Goal: Complete application form

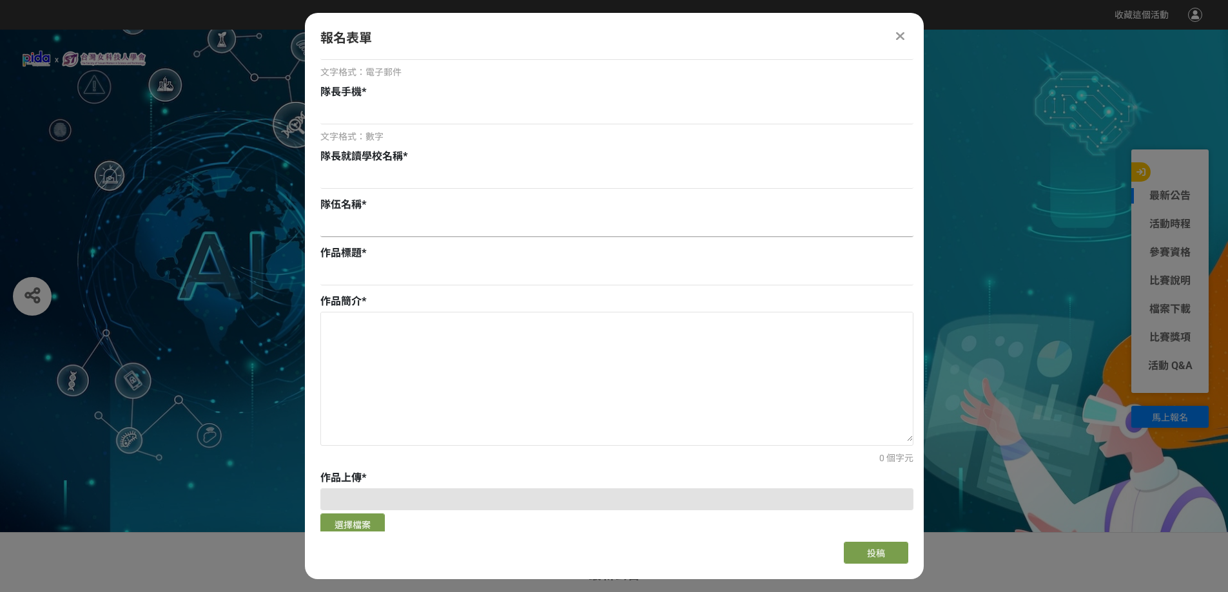
scroll to position [387, 0]
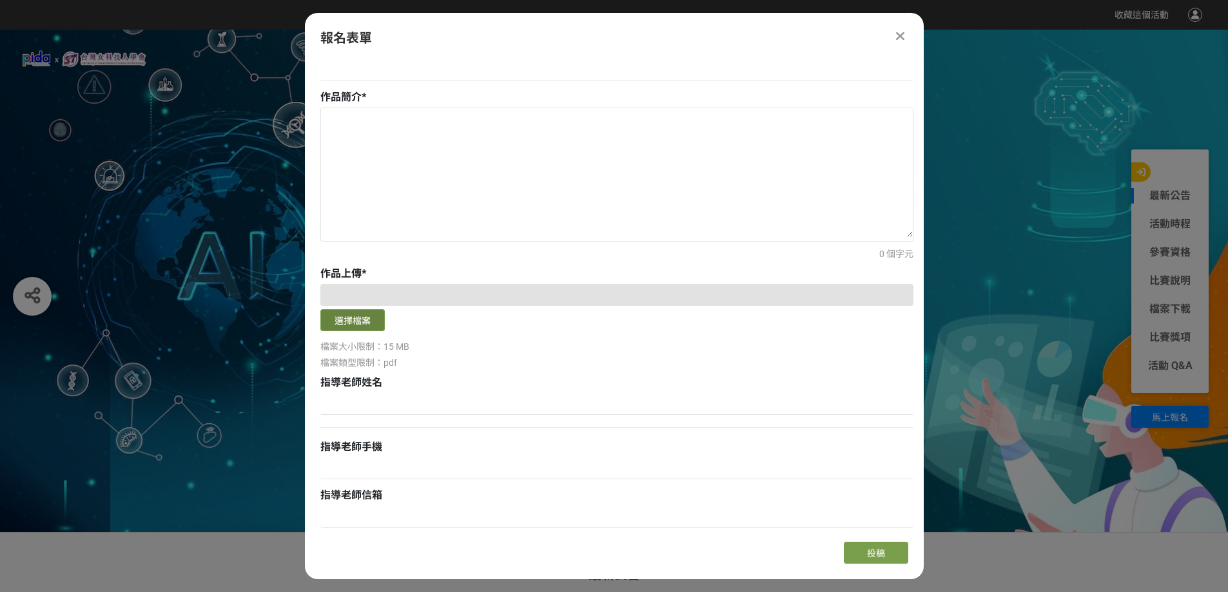
click at [327, 323] on button "選擇檔案" at bounding box center [352, 320] width 64 height 22
click at [359, 328] on button "選擇檔案" at bounding box center [352, 320] width 64 height 22
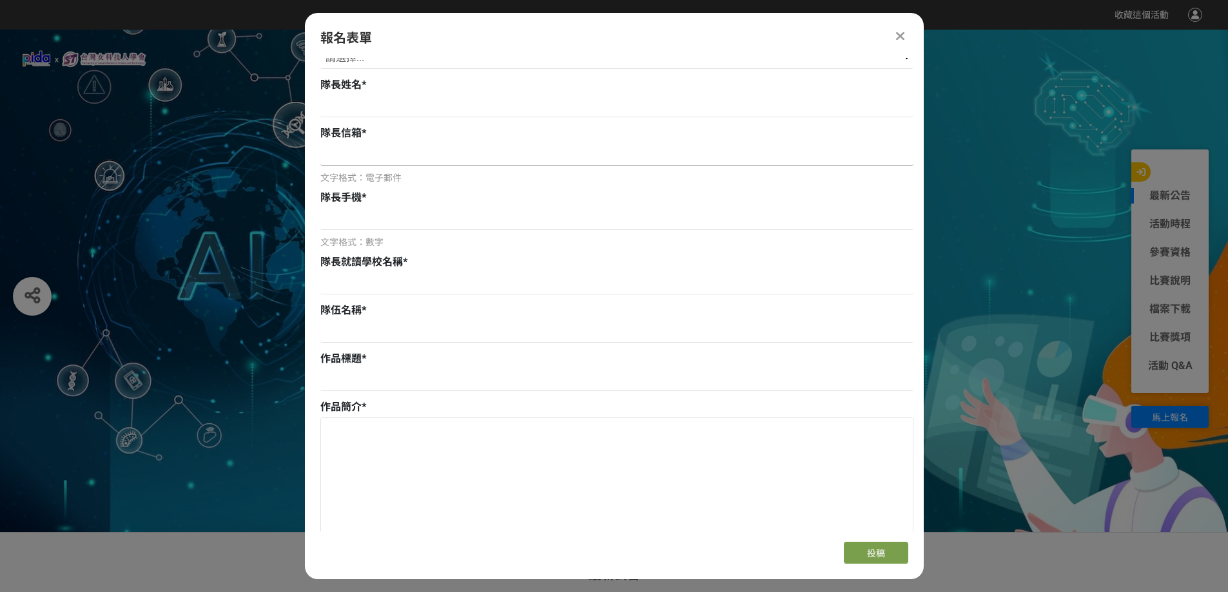
scroll to position [0, 0]
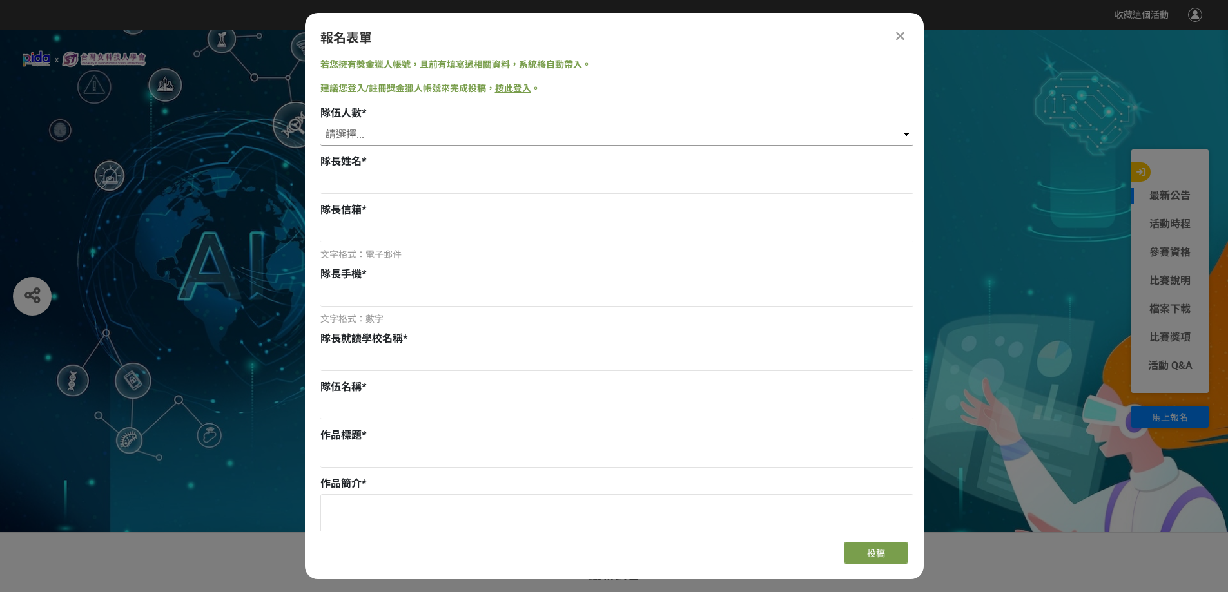
click at [499, 135] on select "請選擇... 1 2 3 4 5" at bounding box center [616, 135] width 593 height 22
select select "4"
click at [320, 124] on select "請選擇... 1 2 3 4 5" at bounding box center [616, 135] width 593 height 22
click at [385, 189] on input at bounding box center [616, 183] width 593 height 22
click at [385, 184] on input at bounding box center [616, 183] width 593 height 22
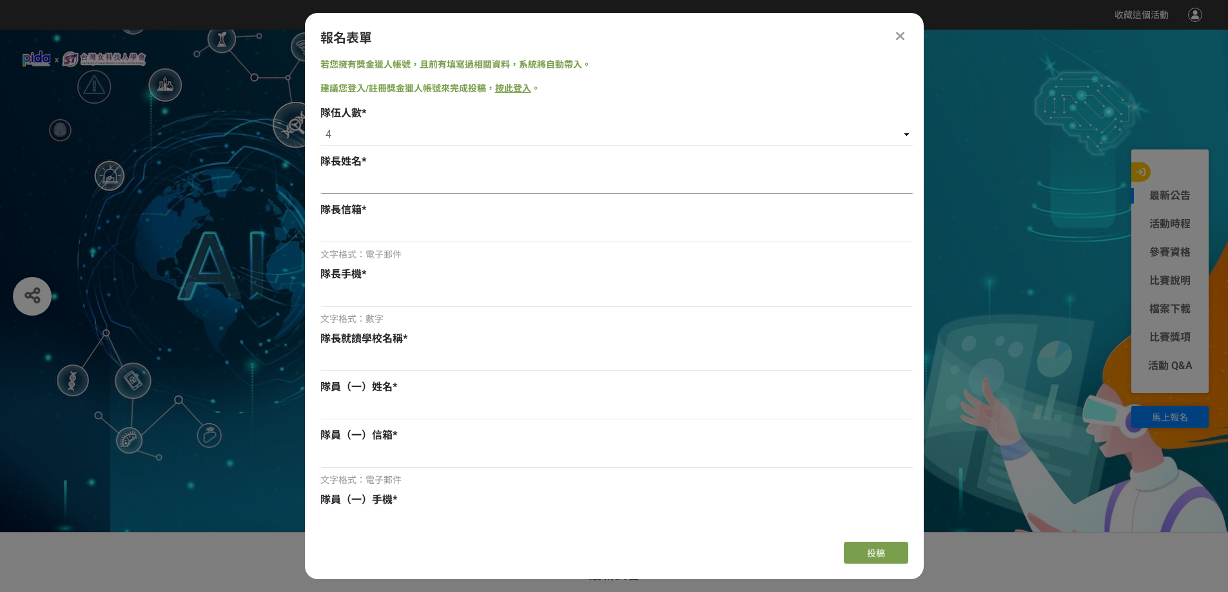
click at [496, 179] on input at bounding box center [616, 183] width 593 height 22
click at [488, 172] on input at bounding box center [616, 183] width 593 height 22
click at [632, 182] on input at bounding box center [616, 183] width 593 height 22
type input "張之嘉"
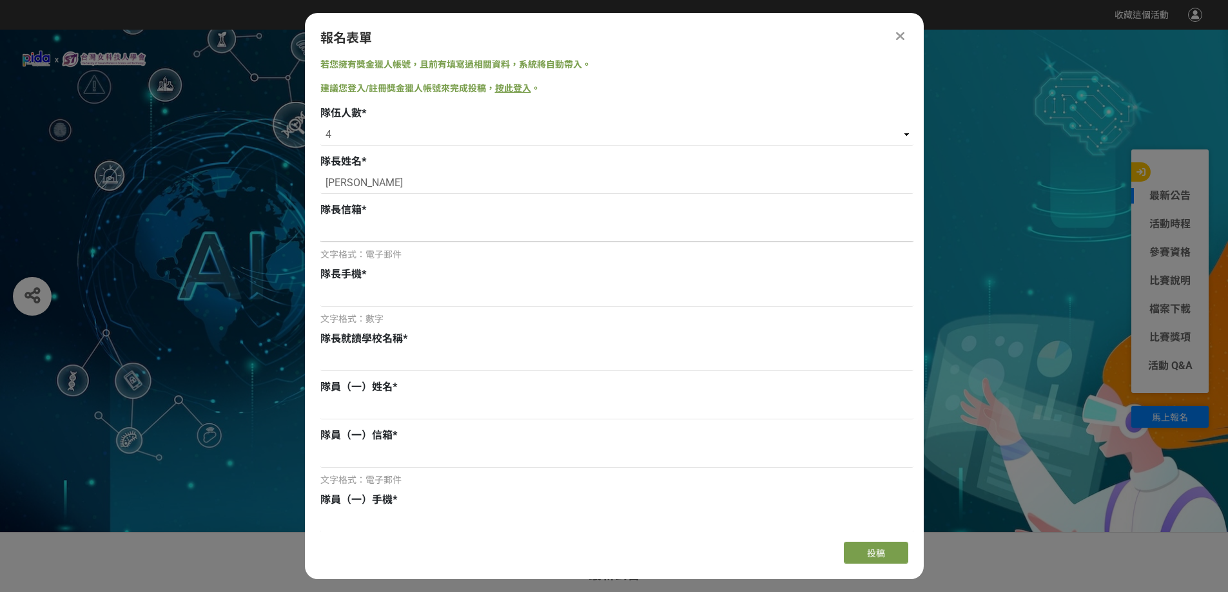
click at [444, 229] on input at bounding box center [616, 231] width 593 height 22
type input "411012@aljh.kl.edu.tw"
click at [459, 290] on input at bounding box center [616, 296] width 593 height 22
type input "0938178501"
click at [398, 366] on input at bounding box center [616, 360] width 593 height 22
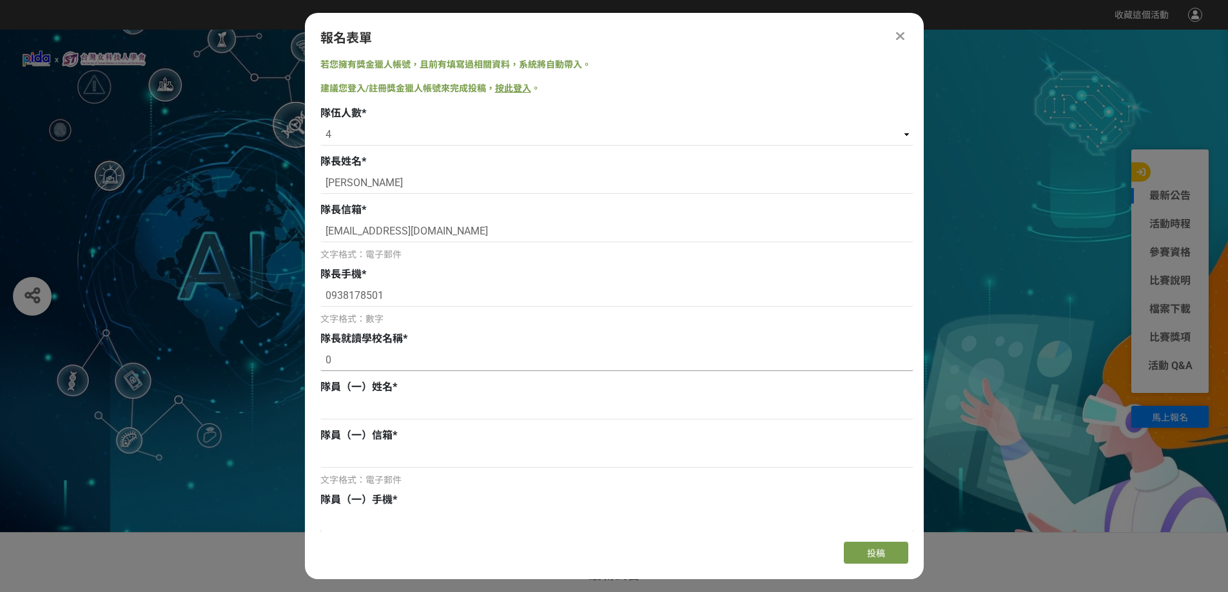
type input "0"
type input "安"
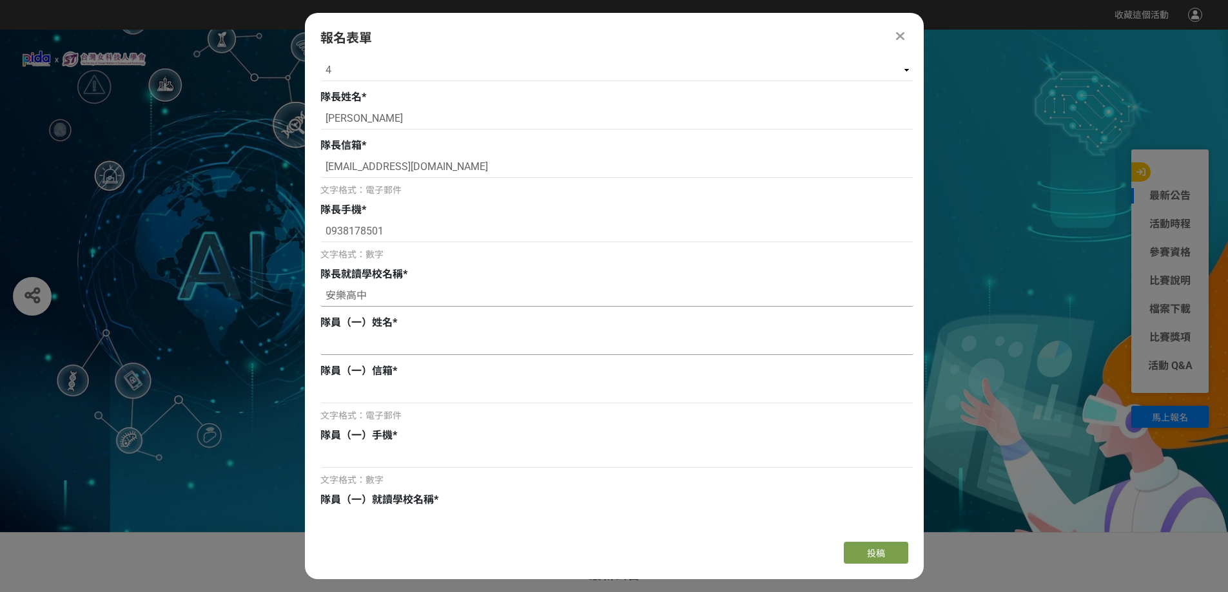
type input "安樂高中"
click at [444, 346] on input at bounding box center [616, 344] width 593 height 22
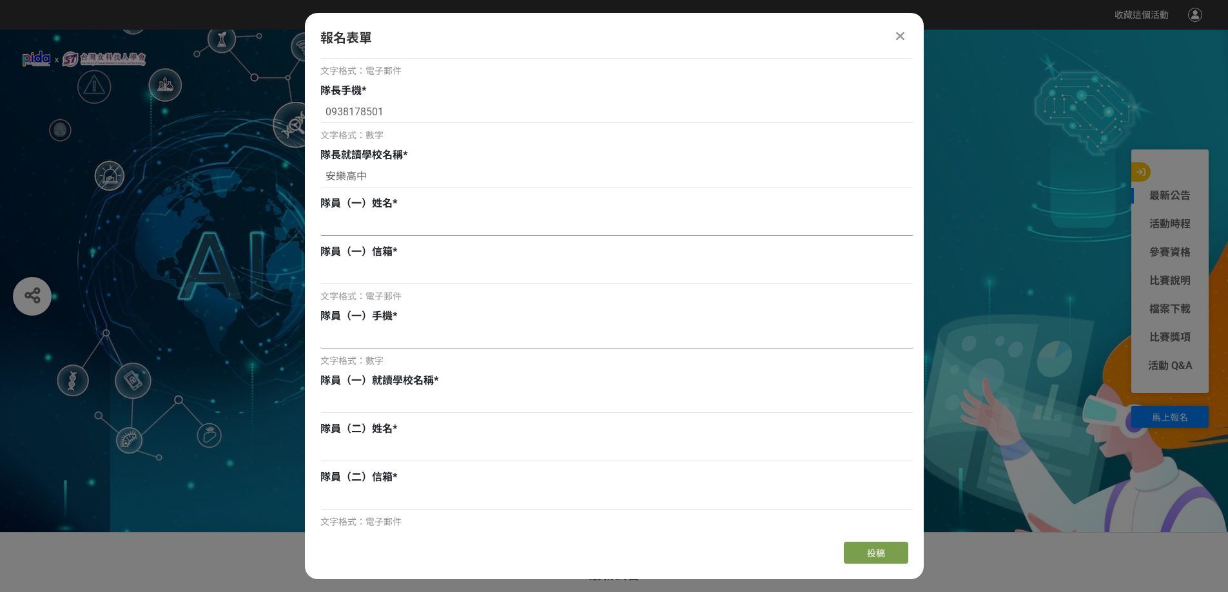
scroll to position [258, 0]
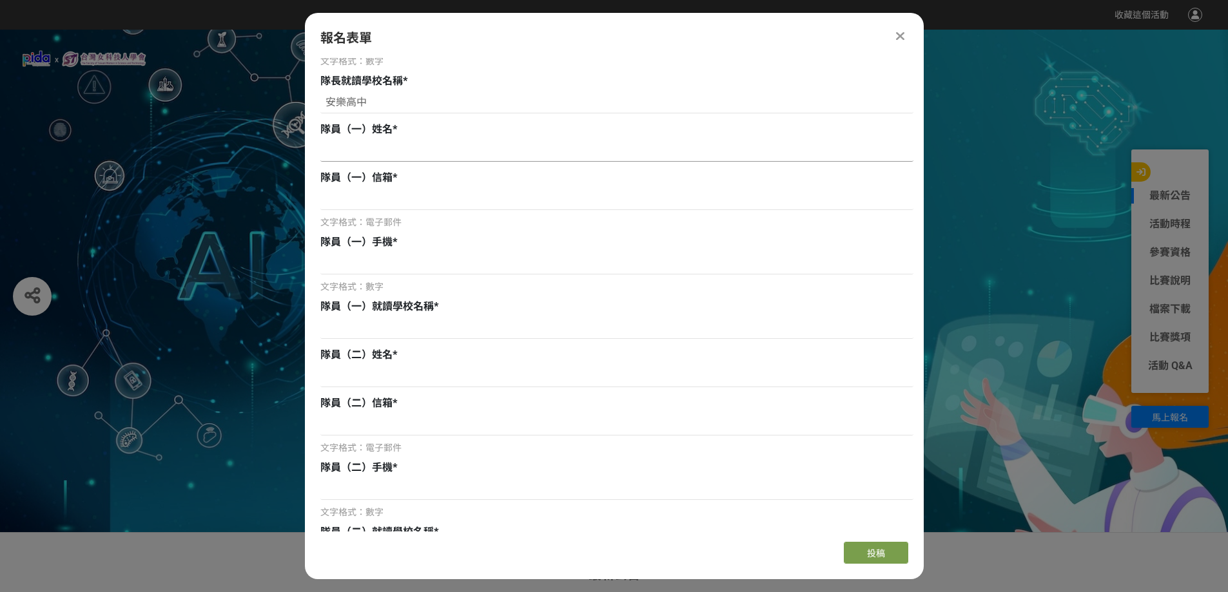
click at [574, 153] on input at bounding box center [616, 151] width 593 height 22
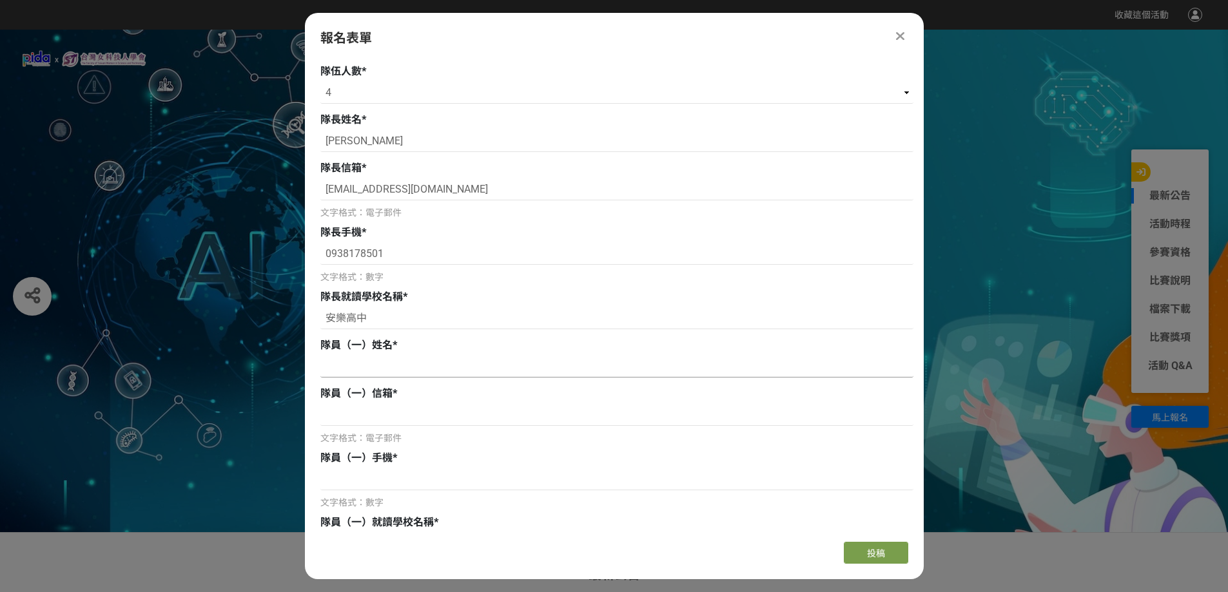
scroll to position [64, 0]
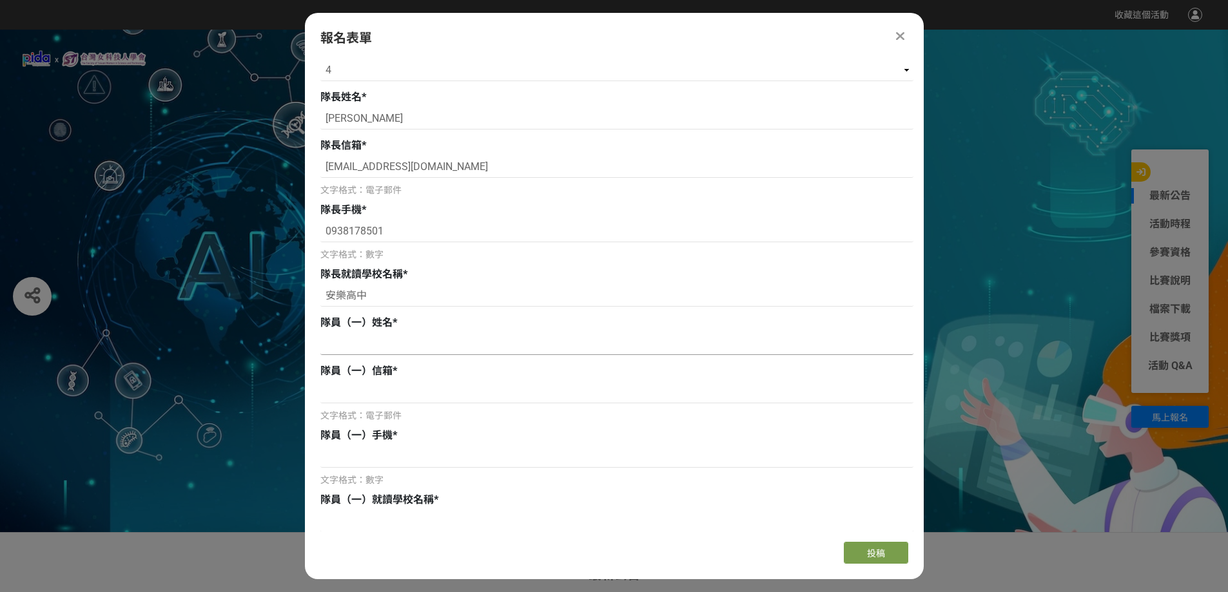
click at [456, 347] on input at bounding box center [616, 344] width 593 height 22
click at [431, 391] on input at bounding box center [616, 392] width 593 height 22
paste input "411009@aljh.kl.edu.tw"
click at [322, 392] on input "411009@aljh.kl.edu.tw" at bounding box center [616, 392] width 593 height 22
click at [458, 389] on input "411009@aljh.kl.edu.tw" at bounding box center [616, 392] width 593 height 22
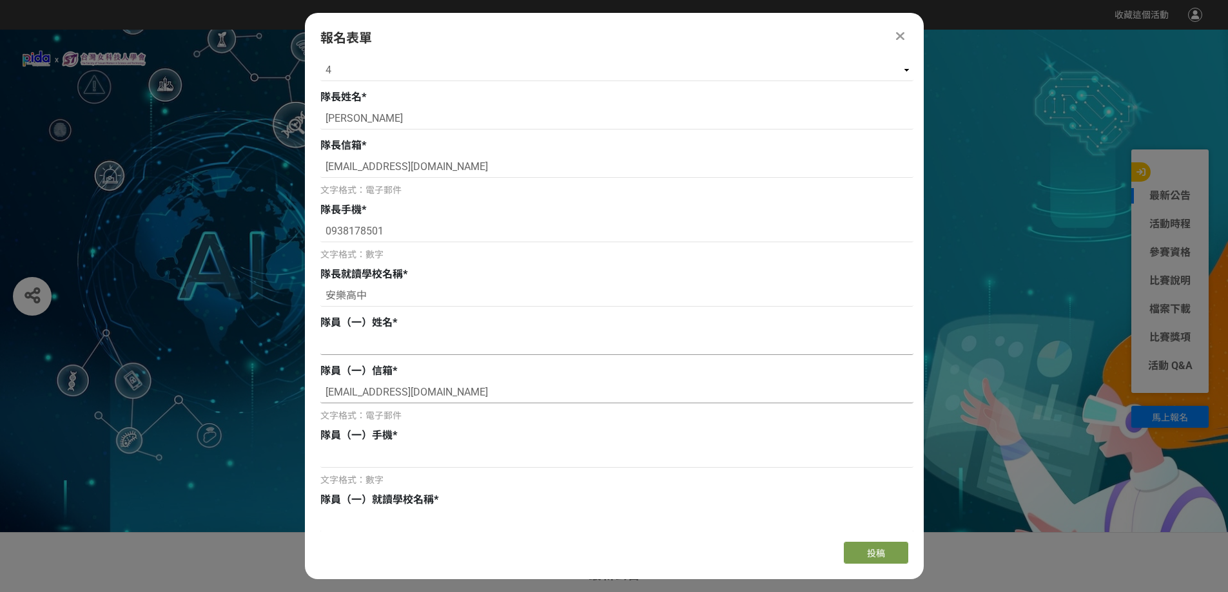
type input "411009@aljh.kl.edu.tw"
click at [437, 338] on input at bounding box center [616, 344] width 593 height 22
type input "ㄐ"
click at [407, 349] on input at bounding box center [616, 344] width 593 height 22
click at [424, 340] on input at bounding box center [616, 344] width 593 height 22
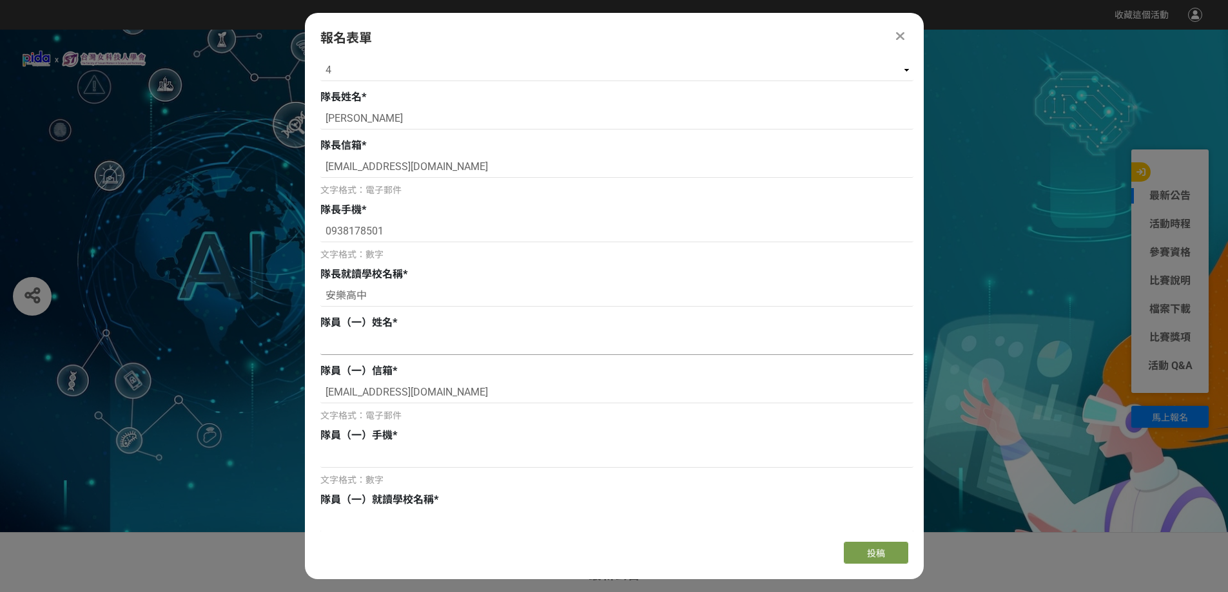
paste input "施俊麟"
type input "施俊麟"
click at [429, 455] on input at bounding box center [616, 457] width 593 height 22
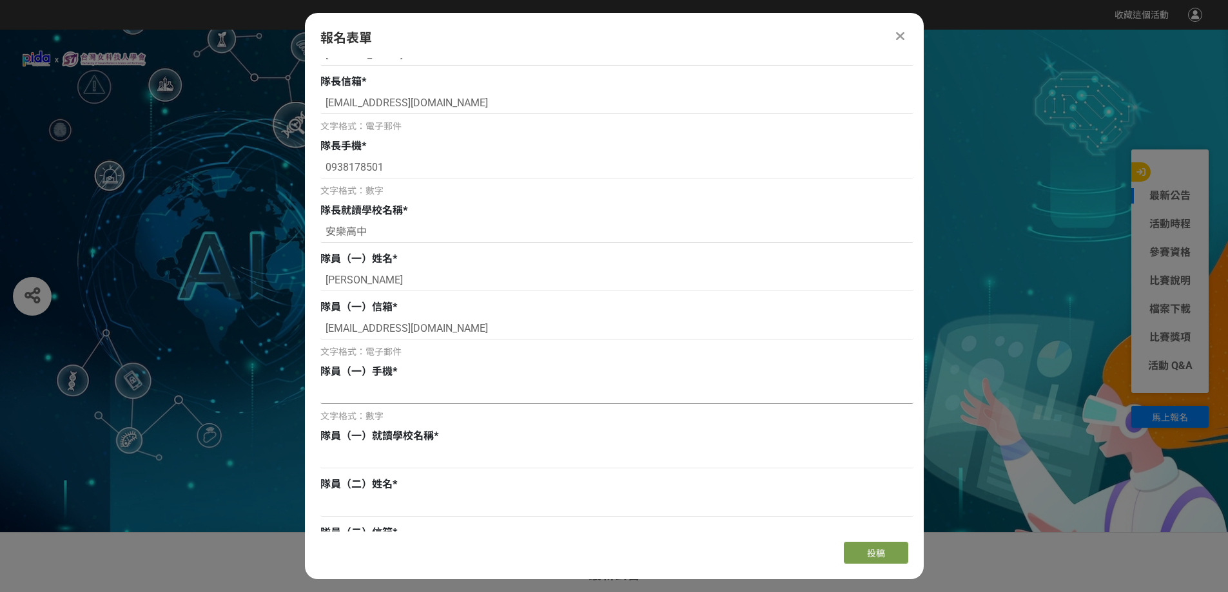
scroll to position [129, 0]
click at [430, 387] on input at bounding box center [616, 392] width 593 height 22
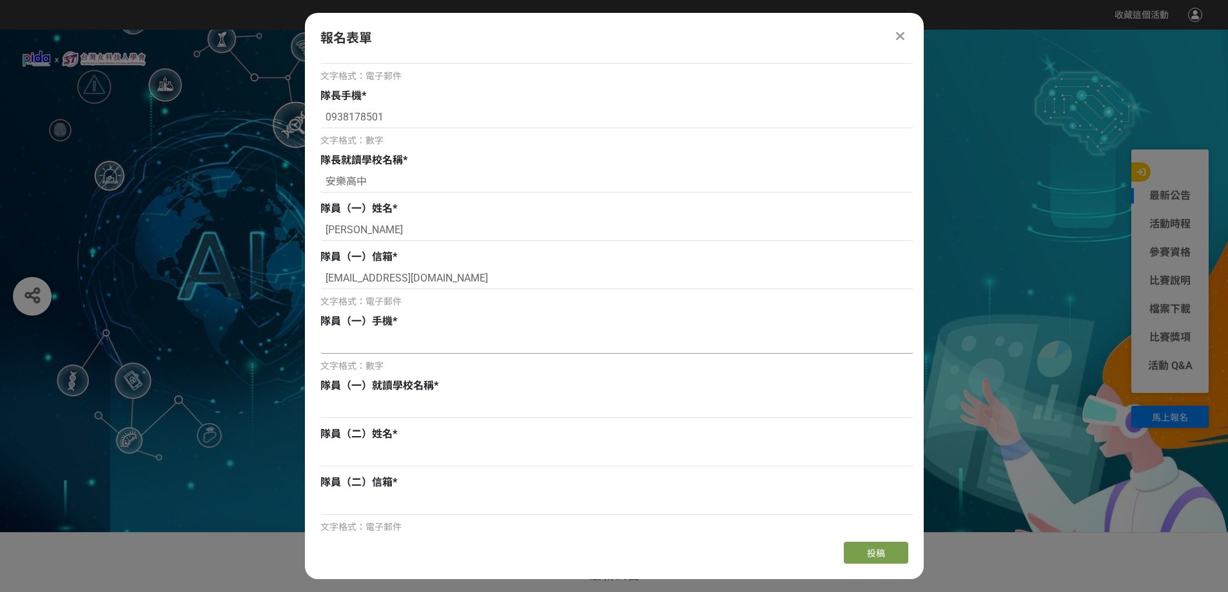
scroll to position [193, 0]
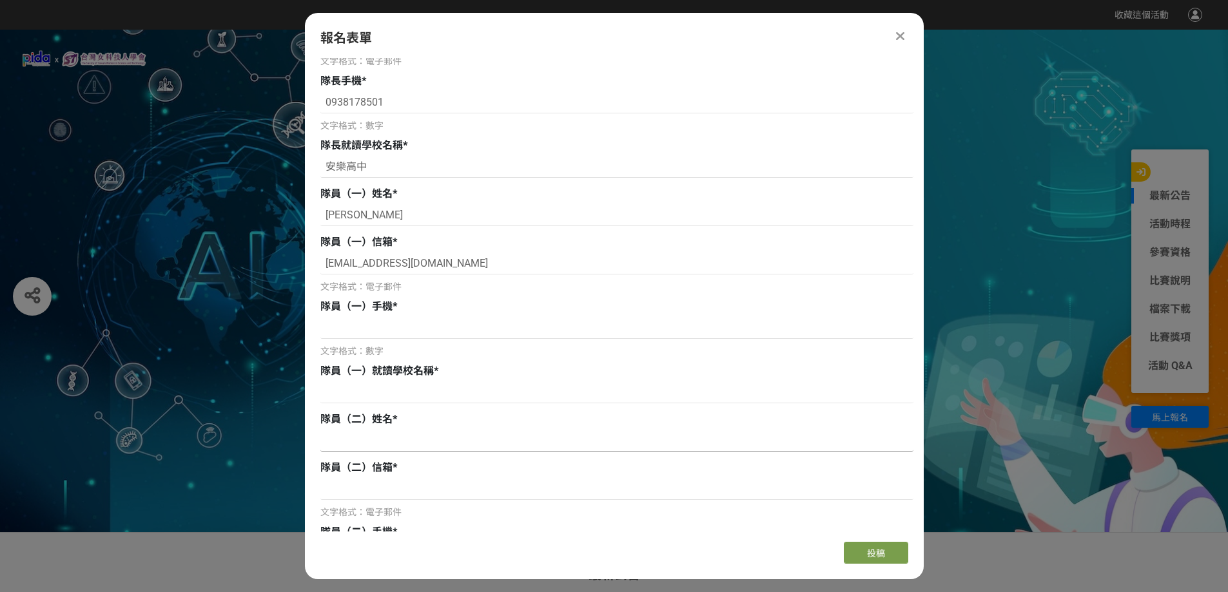
click at [385, 439] on input at bounding box center [616, 441] width 593 height 22
paste input "郭品儁"
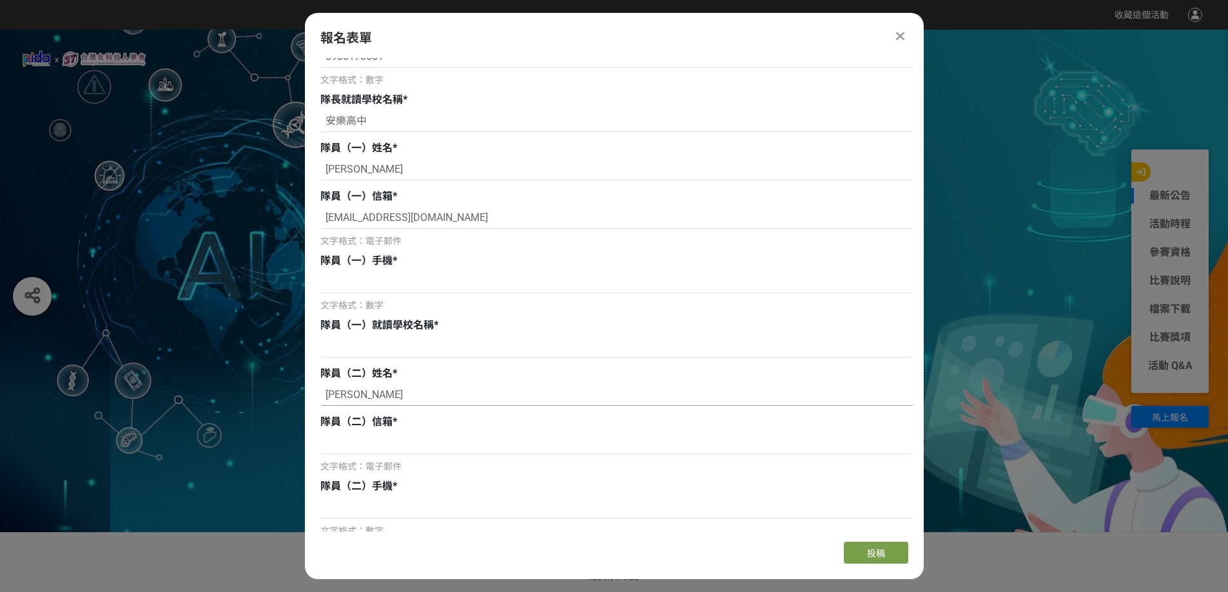
scroll to position [258, 0]
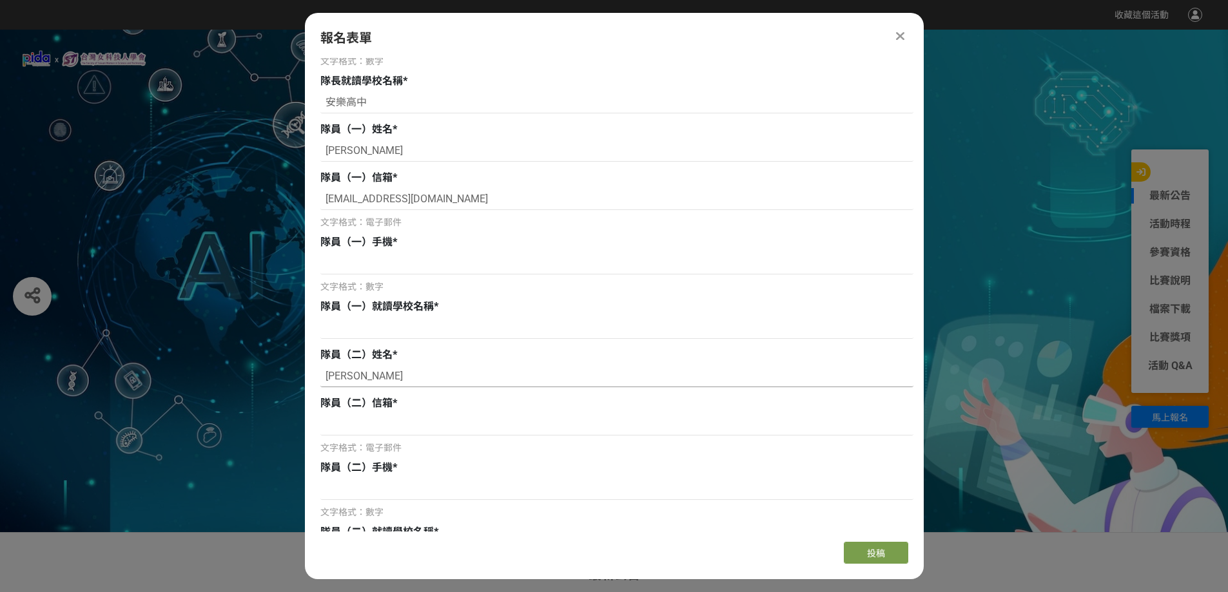
type input "郭品儁"
click at [421, 269] on input at bounding box center [616, 264] width 593 height 22
click at [432, 329] on input at bounding box center [616, 328] width 593 height 22
type input "安樂高中"
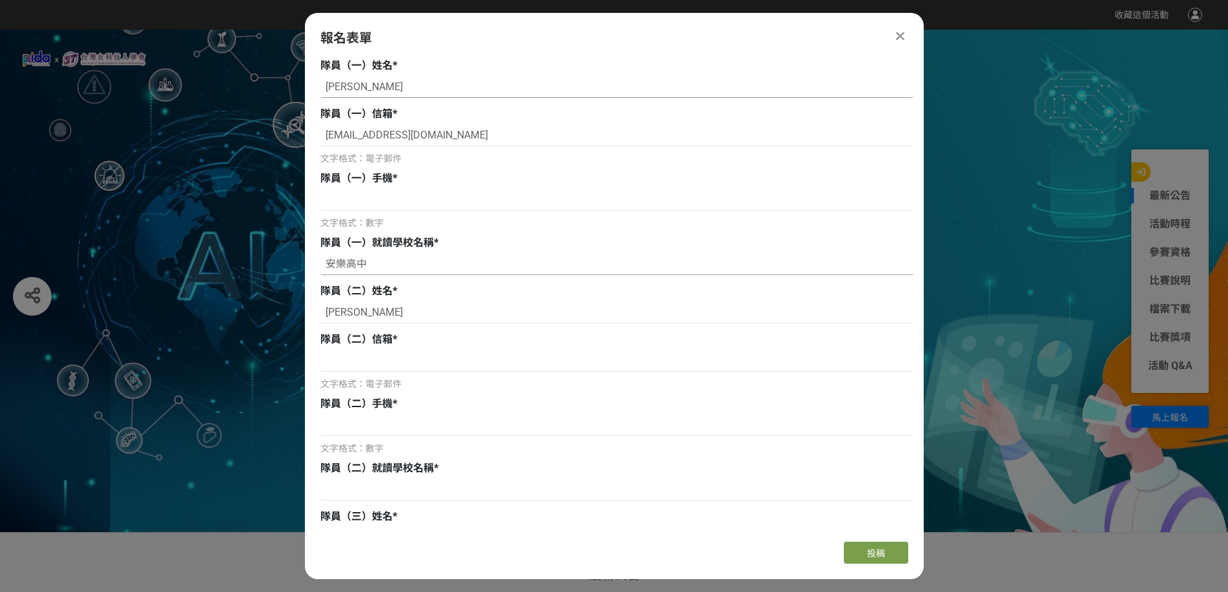
scroll to position [387, 0]
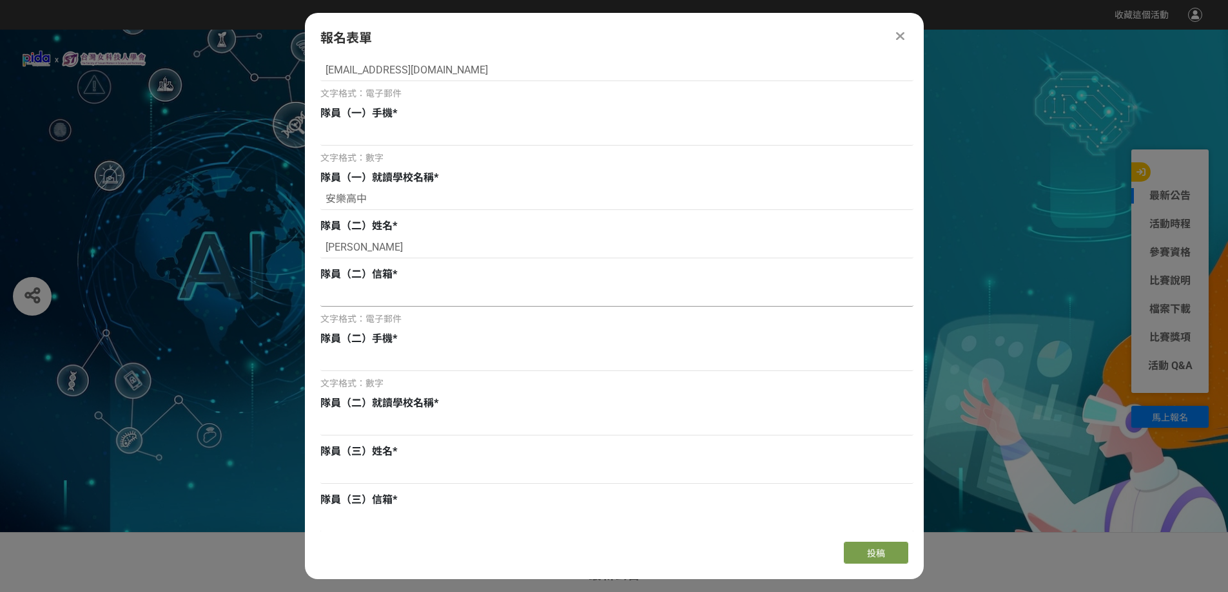
click at [384, 299] on input at bounding box center [616, 296] width 593 height 22
click at [394, 364] on input at bounding box center [616, 360] width 593 height 22
paste input "0966426521"
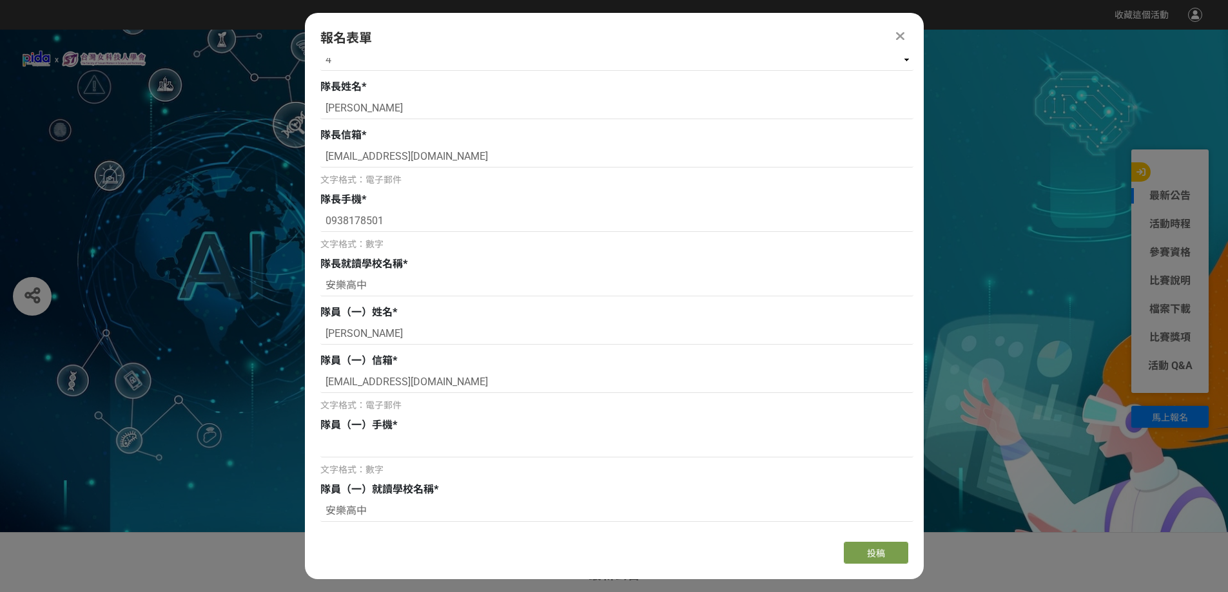
scroll to position [64, 0]
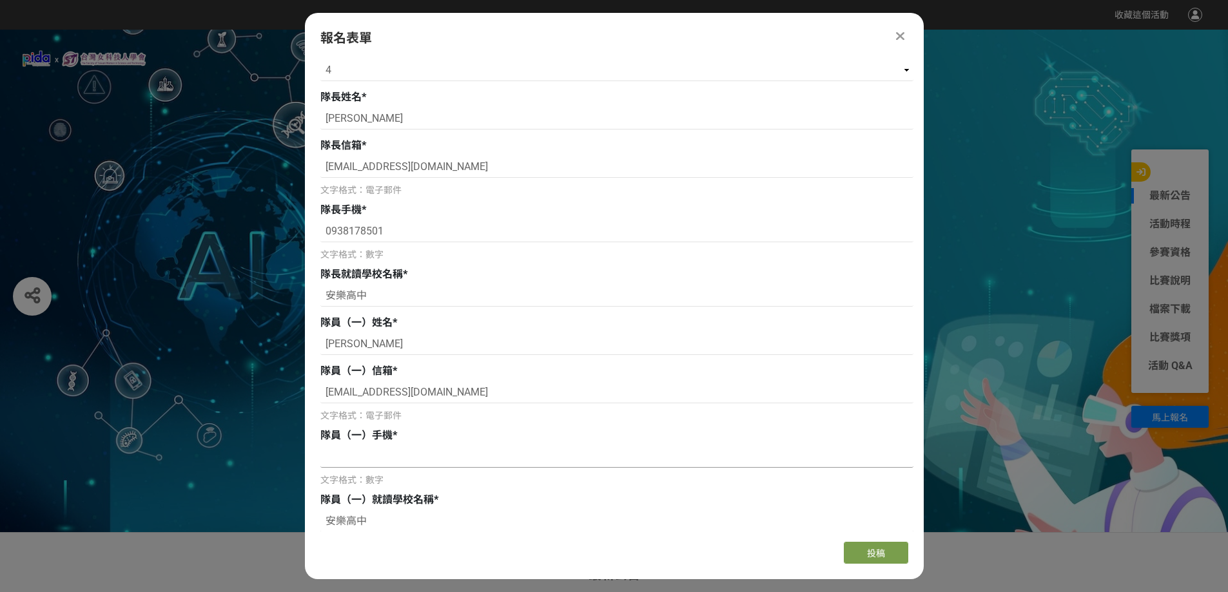
type input "0966426521"
click at [410, 458] on input at bounding box center [616, 457] width 593 height 22
click at [370, 454] on input at bounding box center [616, 457] width 593 height 22
paste input "0912027831"
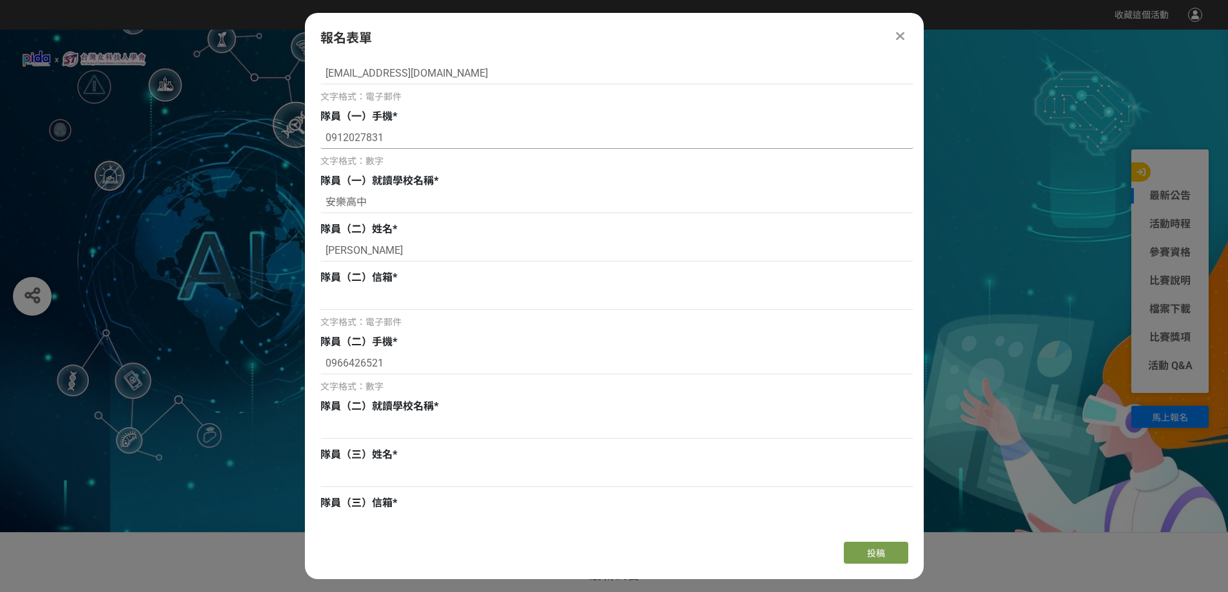
scroll to position [387, 0]
type input "0912027831"
click at [444, 297] on input at bounding box center [616, 296] width 593 height 22
click at [405, 298] on input at bounding box center [616, 296] width 593 height 22
paste input "411016@aljh.kl.edu.te"
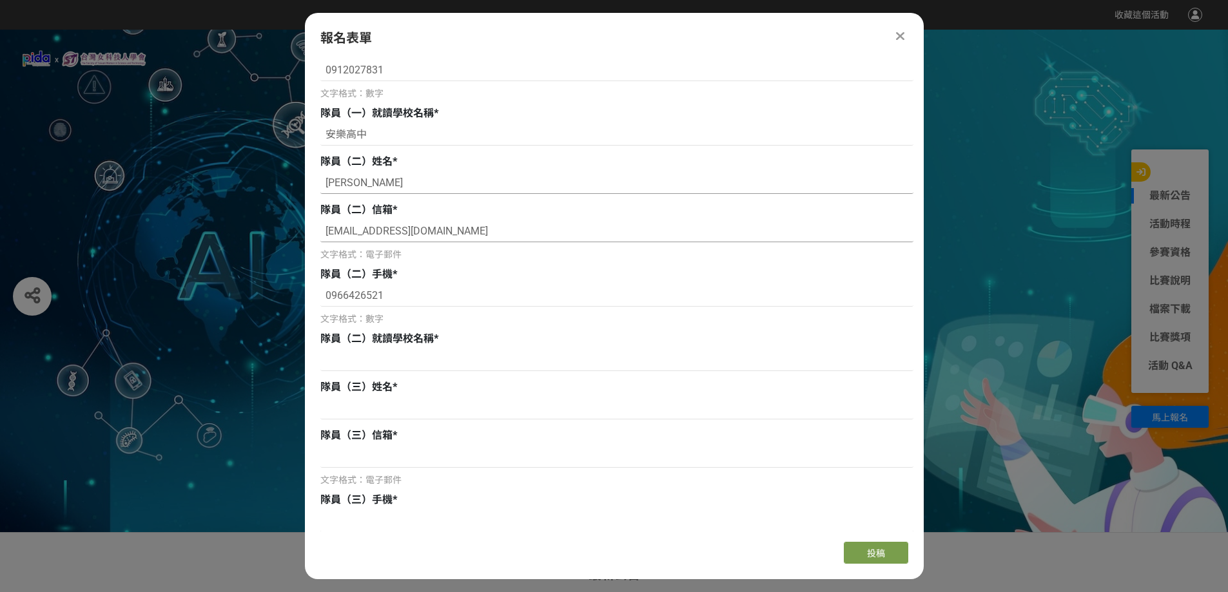
scroll to position [516, 0]
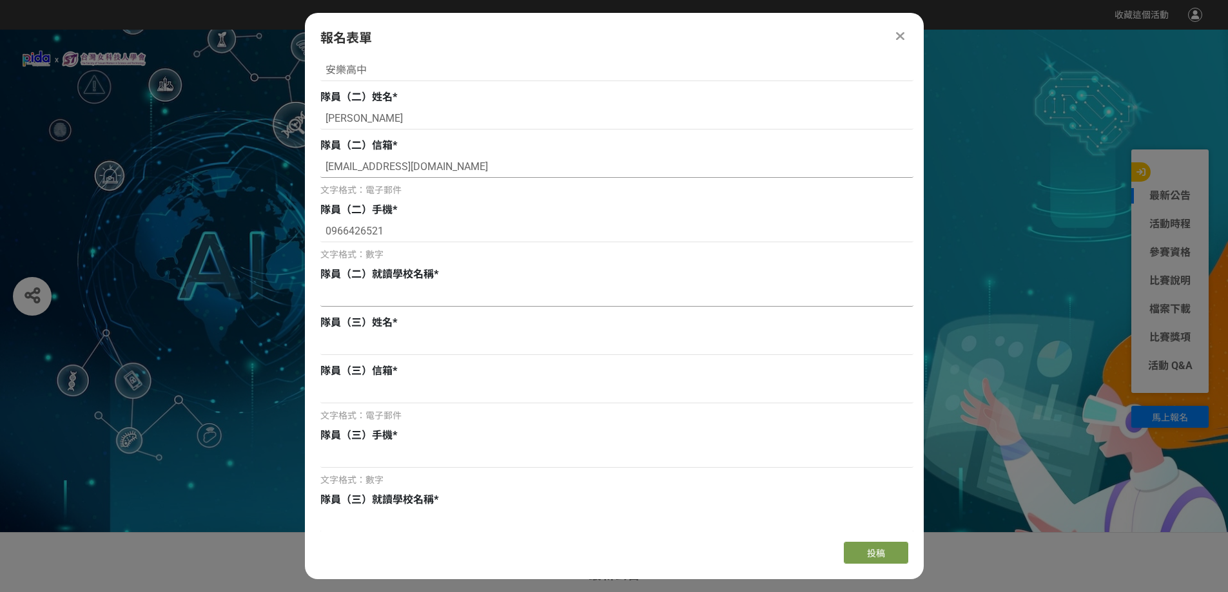
type input "411016@aljh.kl.edu.tw"
click at [491, 289] on input at bounding box center [616, 296] width 593 height 22
type input "0"
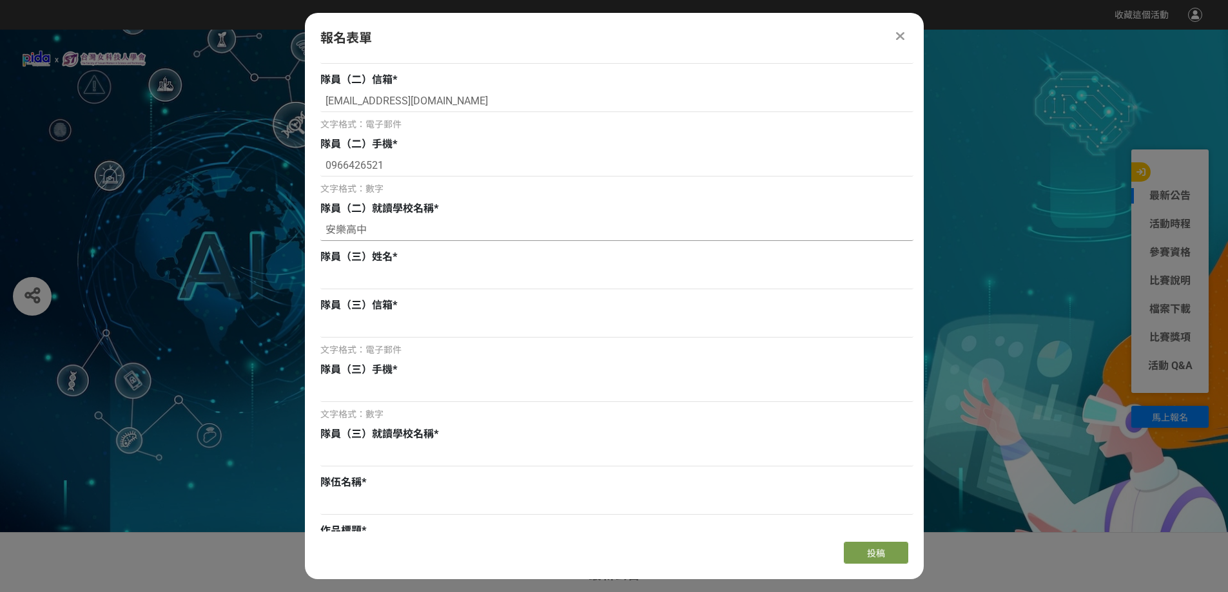
scroll to position [580, 0]
type input "安樂高中"
click at [535, 274] on input at bounding box center [616, 280] width 593 height 22
type input "李鍺量"
click at [464, 282] on input "李鍺量" at bounding box center [616, 280] width 593 height 22
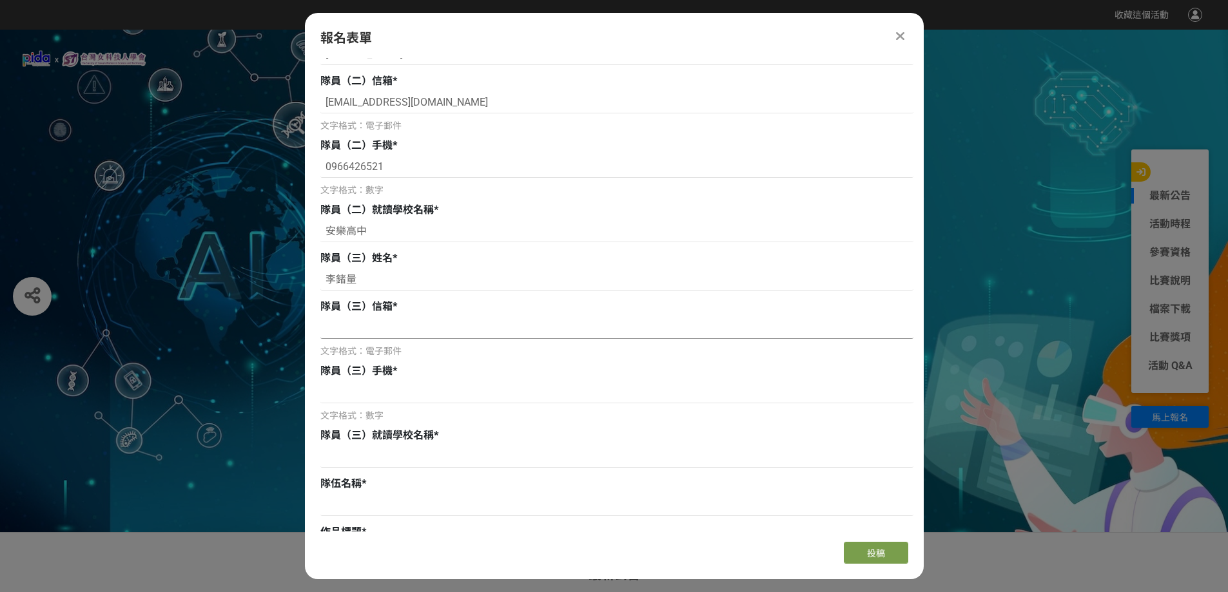
click at [450, 330] on input at bounding box center [616, 328] width 593 height 22
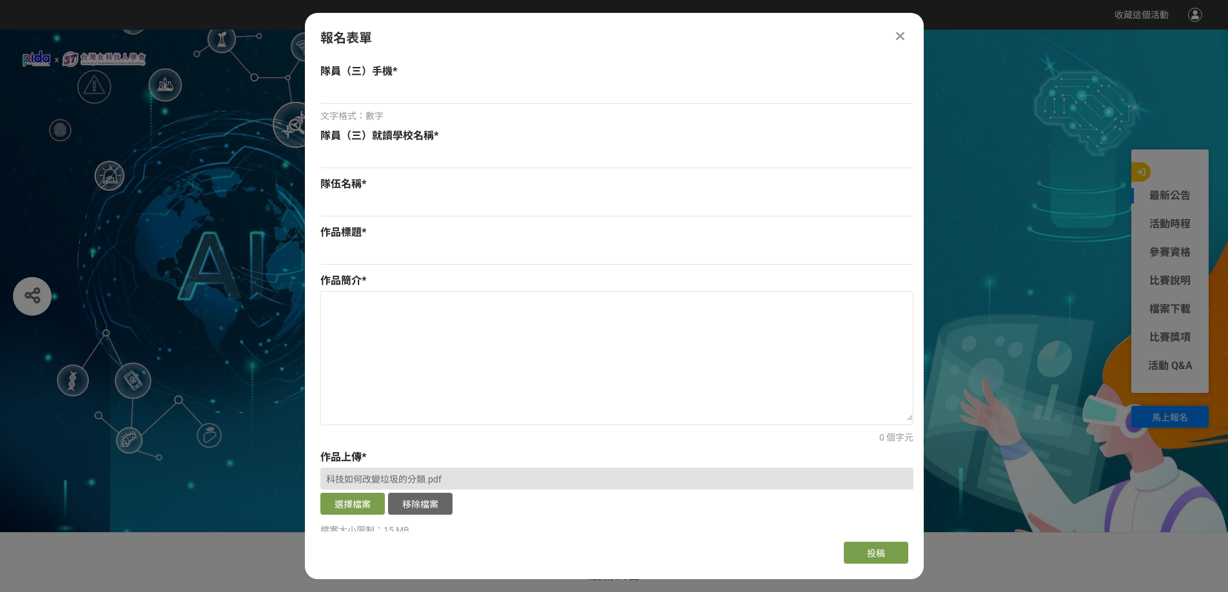
scroll to position [902, 0]
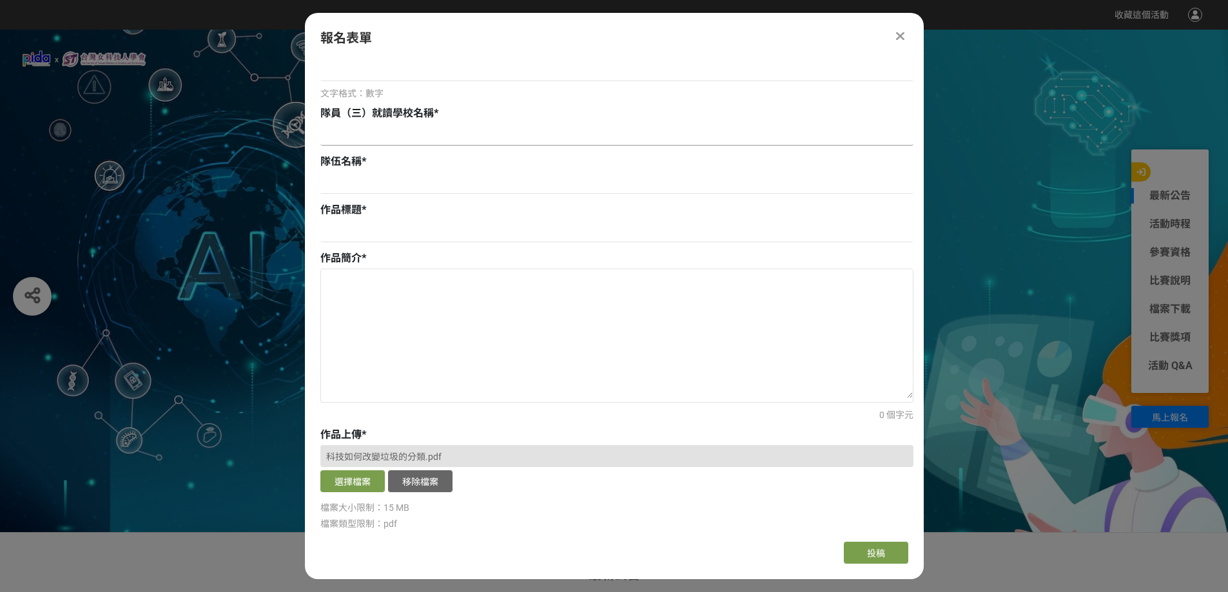
click at [452, 135] on input at bounding box center [616, 135] width 593 height 22
type input "安樂高中"
click at [470, 184] on input at bounding box center [616, 183] width 593 height 22
click at [521, 228] on input at bounding box center [616, 231] width 593 height 22
click at [419, 174] on input at bounding box center [616, 183] width 593 height 22
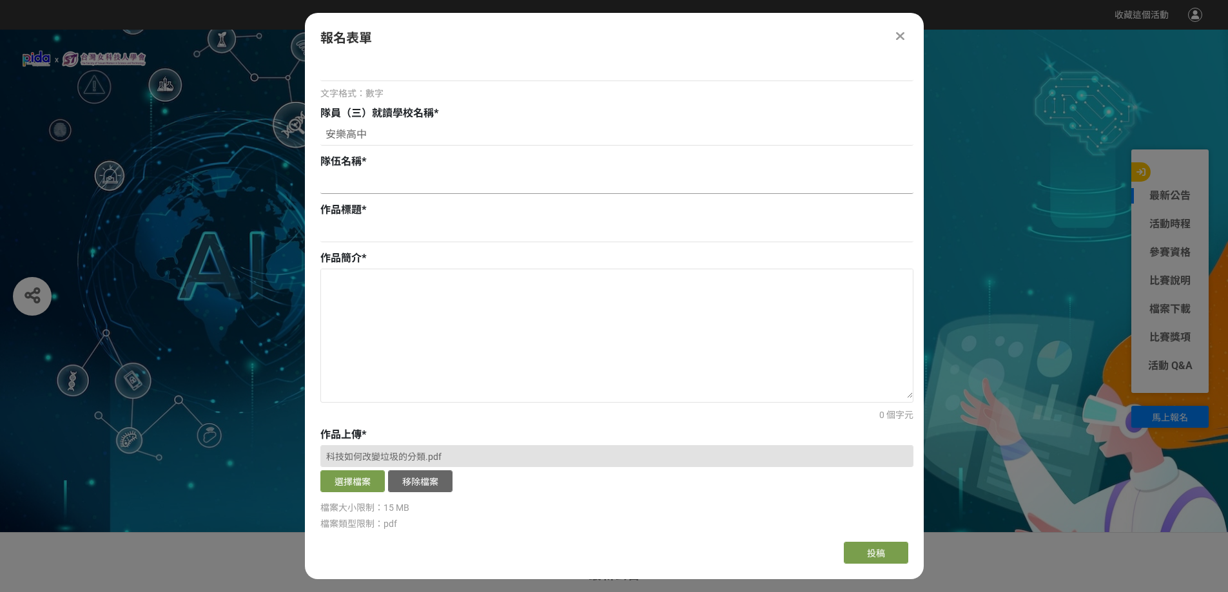
click at [594, 180] on input at bounding box center [616, 183] width 593 height 22
type input "交出你的衣服品牌"
click at [762, 228] on input at bounding box center [616, 231] width 593 height 22
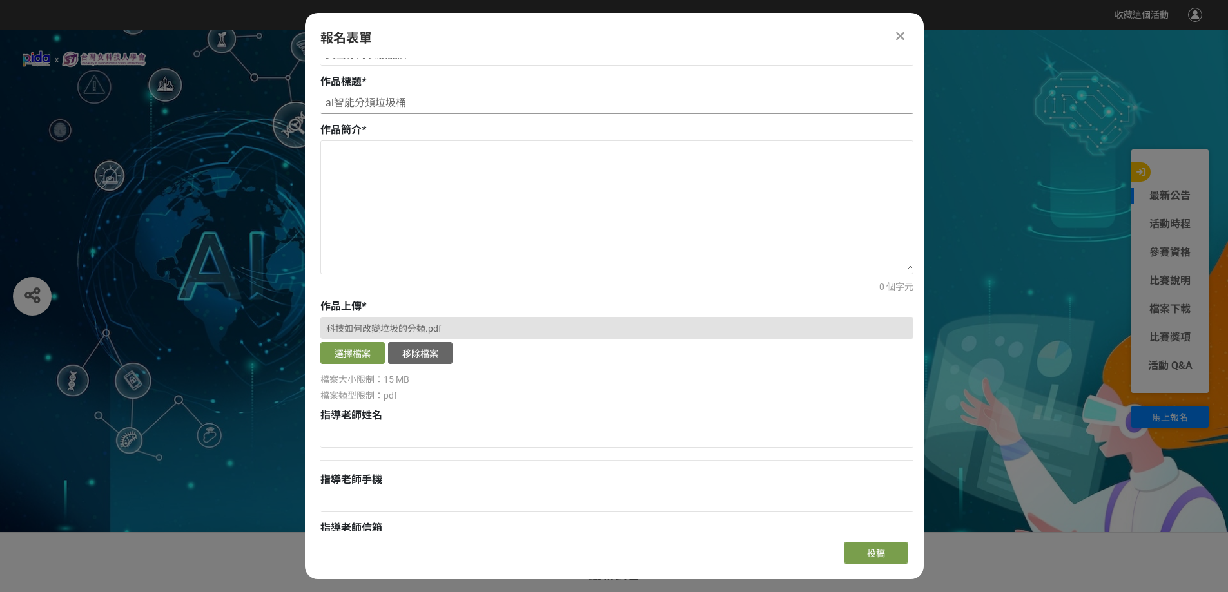
scroll to position [1031, 0]
type input "ai智能分類垃圾桶"
click at [744, 203] on textarea at bounding box center [617, 204] width 592 height 129
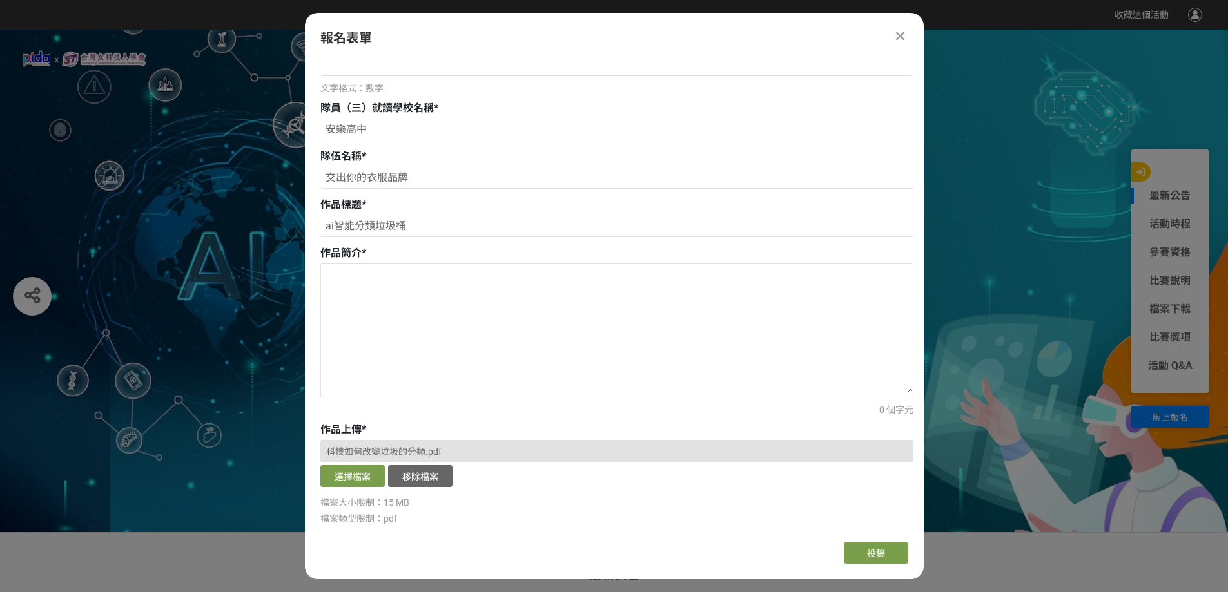
scroll to position [902, 0]
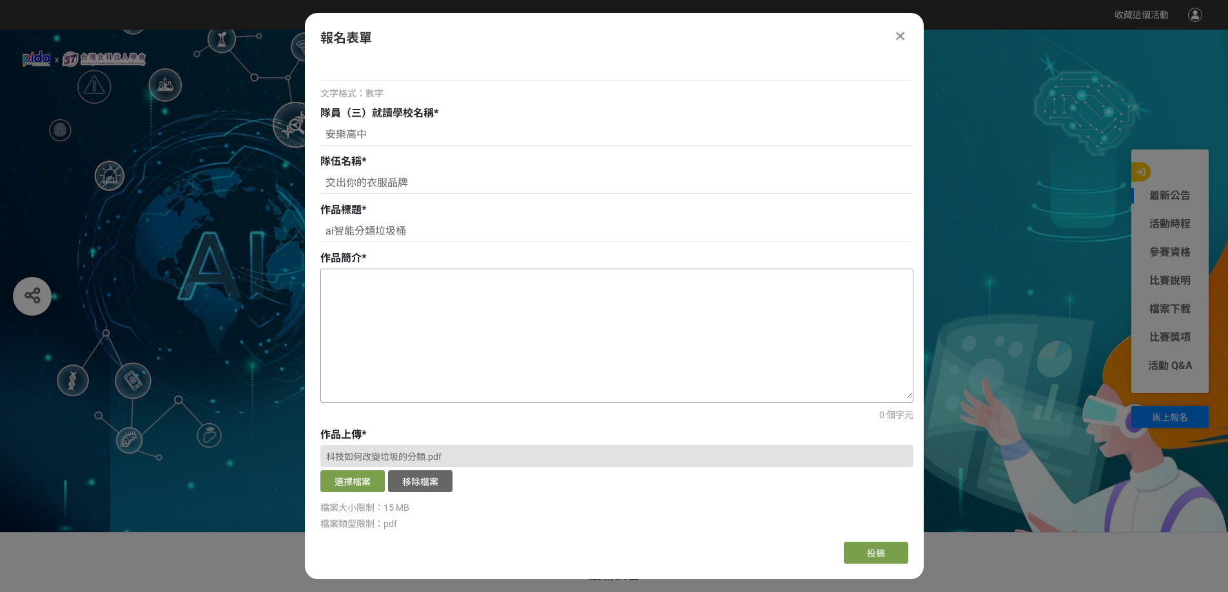
click at [584, 307] on textarea at bounding box center [617, 333] width 592 height 129
click at [639, 186] on input "交出你的衣服品牌" at bounding box center [616, 183] width 593 height 22
click at [594, 323] on textarea at bounding box center [617, 333] width 592 height 129
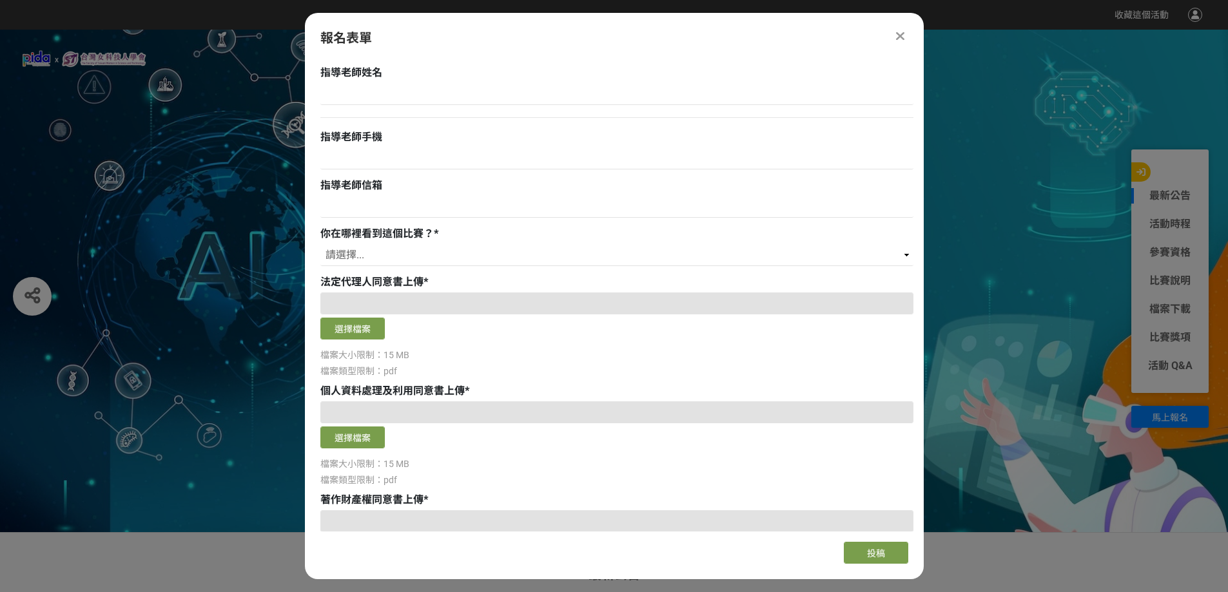
scroll to position [1353, 0]
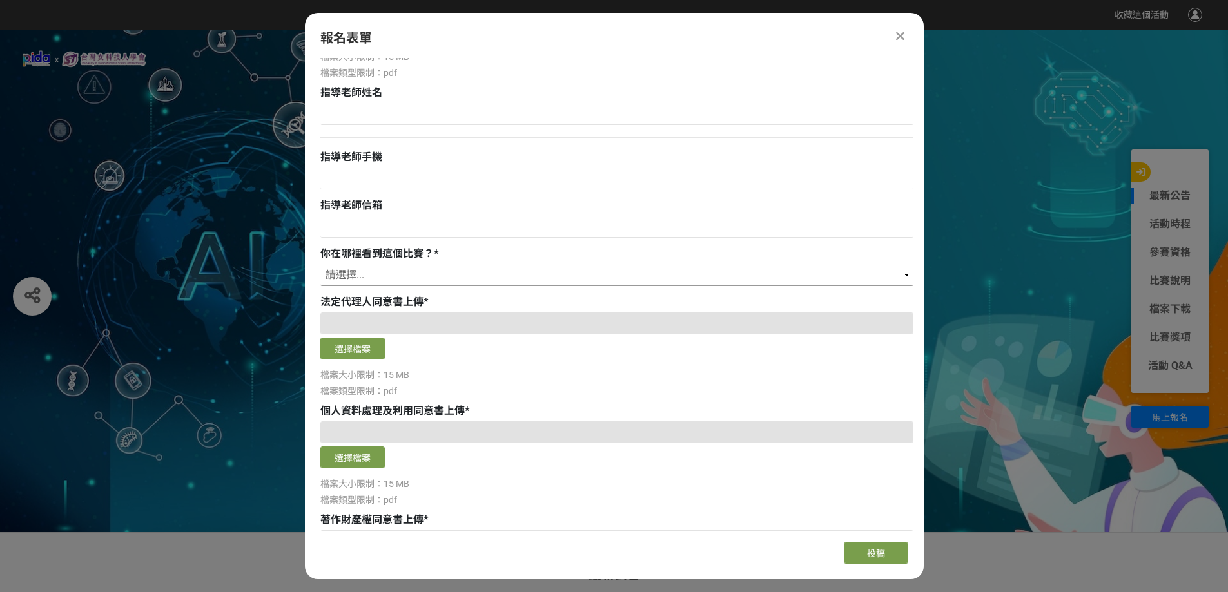
type textarea "這個作品可以使城市變得更乾淨"
click at [898, 272] on select "請選擇... 獎金獵人網站 Facebook / Instagram 校園講座 / 老師系上推薦 電子郵件 海報 其他" at bounding box center [616, 275] width 593 height 22
select select "校園講座 / 老師系上推薦"
click at [320, 264] on select "請選擇... 獎金獵人網站 Facebook / Instagram 校園講座 / 老師系上推薦 電子郵件 海報 其他" at bounding box center [616, 275] width 593 height 22
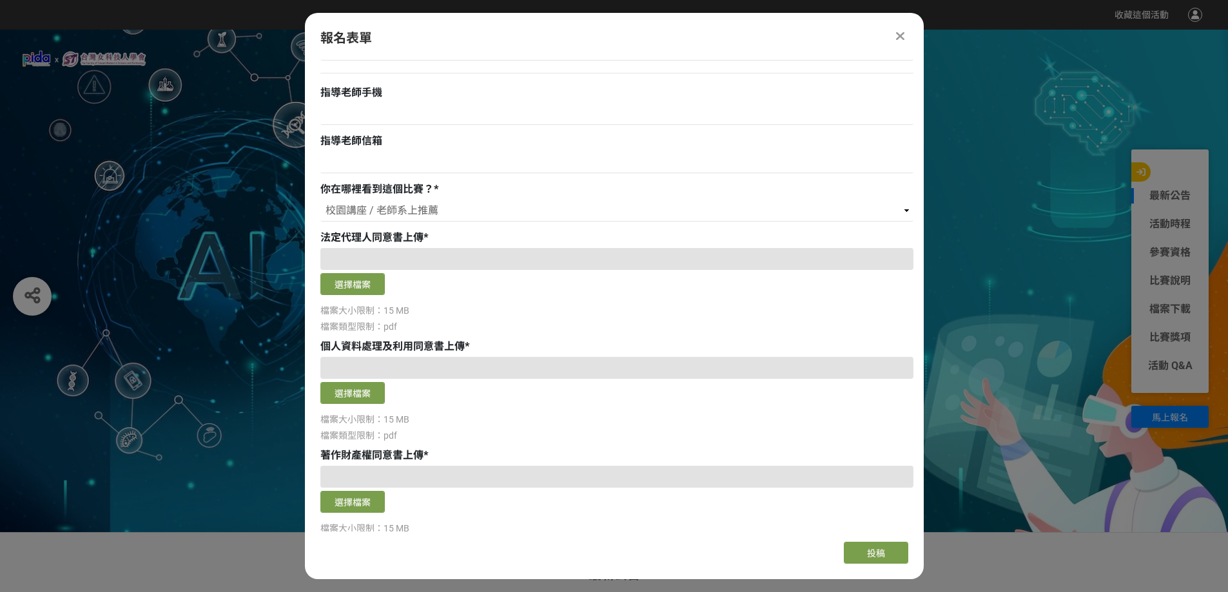
click at [436, 256] on div at bounding box center [616, 259] width 593 height 22
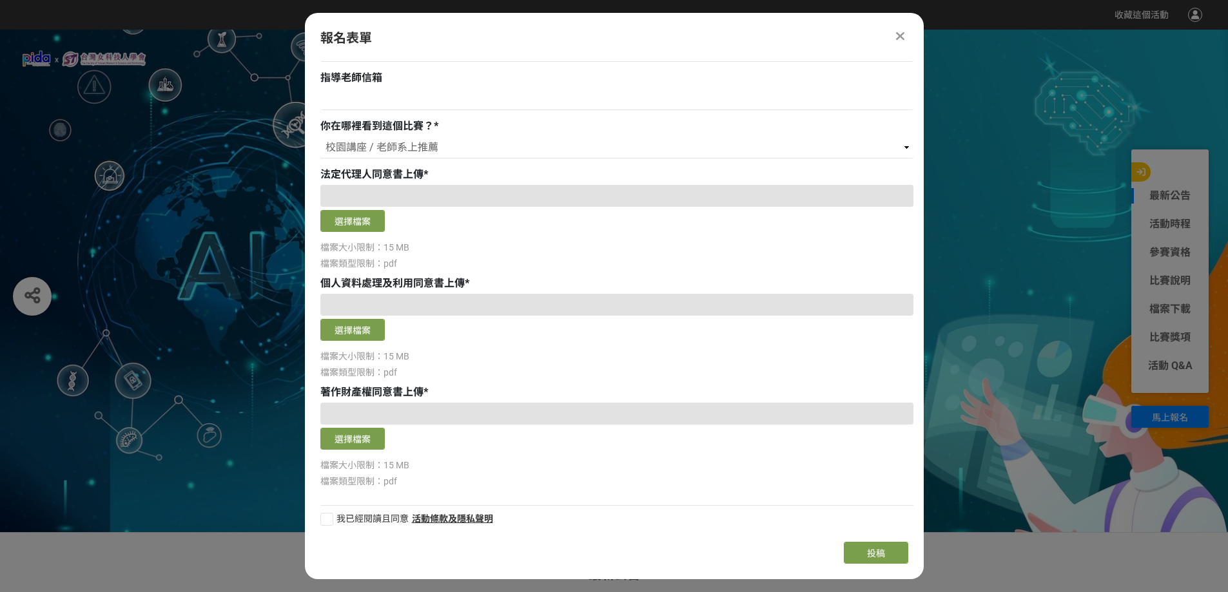
scroll to position [1485, 0]
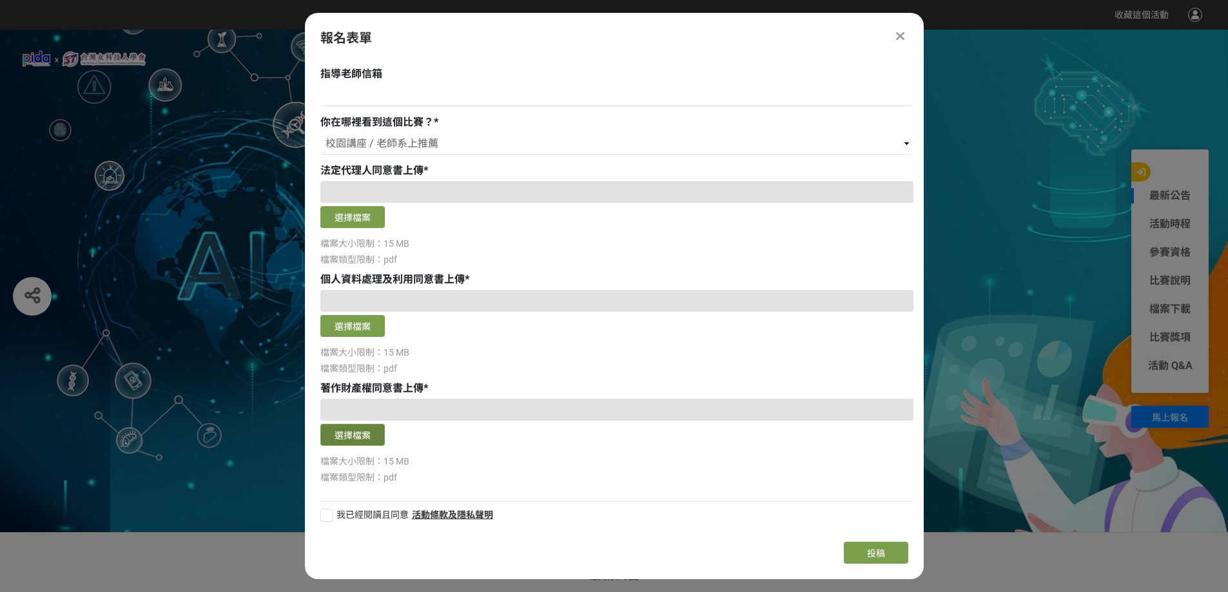
click at [371, 428] on button "選擇檔案" at bounding box center [352, 435] width 64 height 22
click at [331, 515] on div at bounding box center [326, 515] width 13 height 13
checkbox input "true"
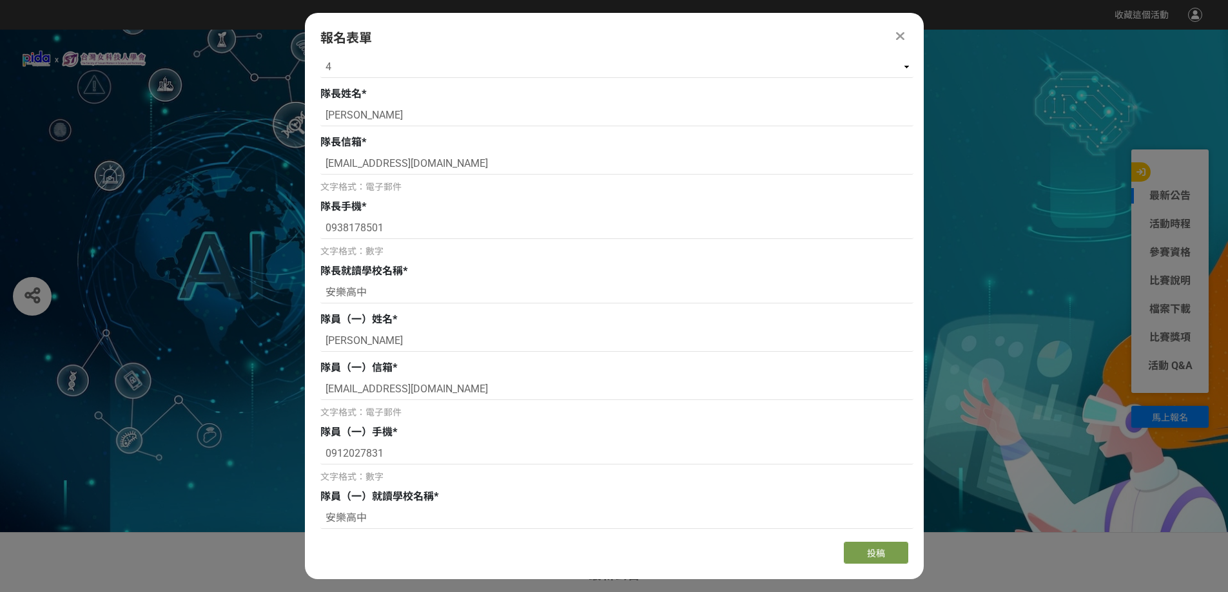
scroll to position [0, 0]
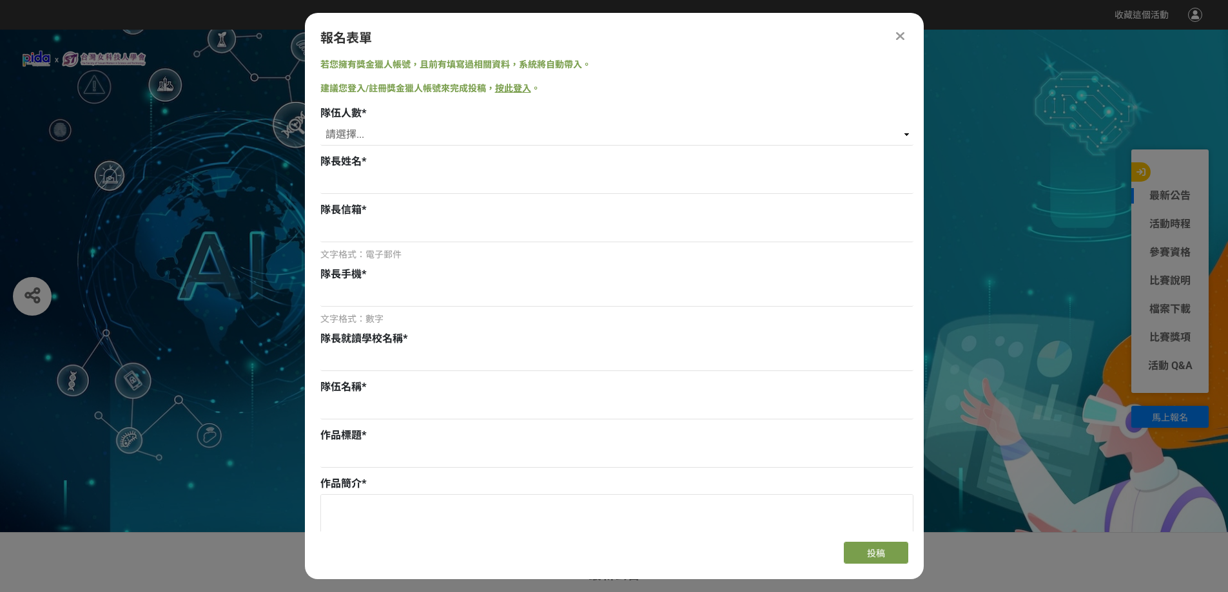
scroll to position [228, 0]
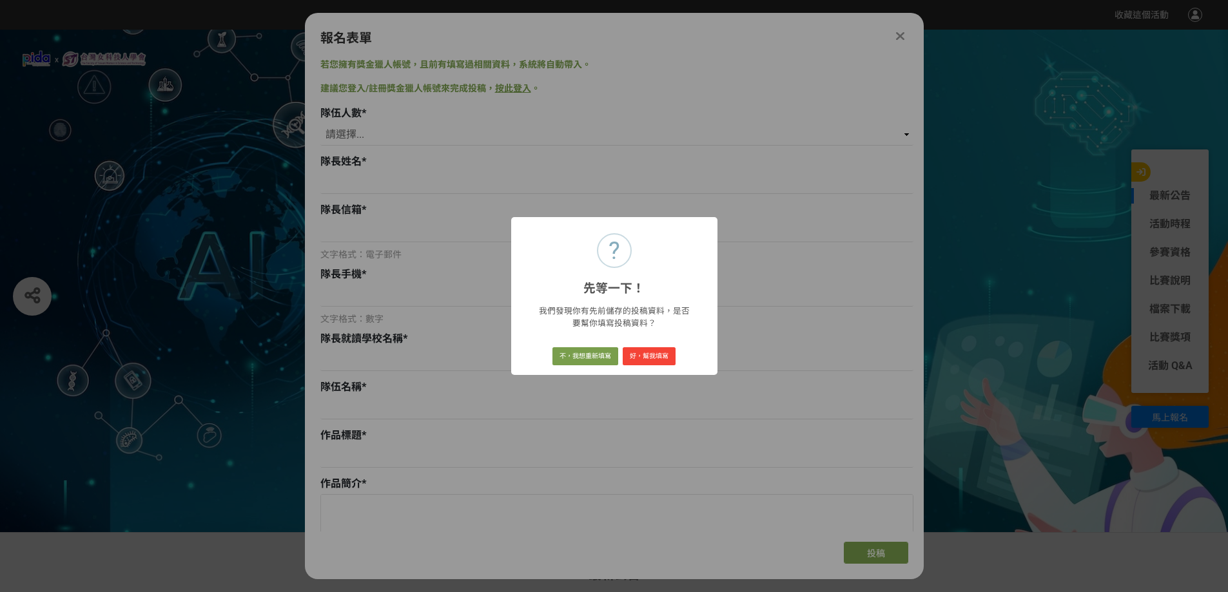
click at [787, 234] on div "? 先等一下！ × 我們發現你有先前儲存的投稿資料，是否要幫你填寫投稿資料？ 不，我想重新填寫 好，幫我填寫" at bounding box center [614, 296] width 1228 height 592
click at [639, 356] on button "好，幫我填寫" at bounding box center [649, 356] width 53 height 18
select select "4"
type input "張之嘉"
type input "411012@aljh.kl.edu.tw"
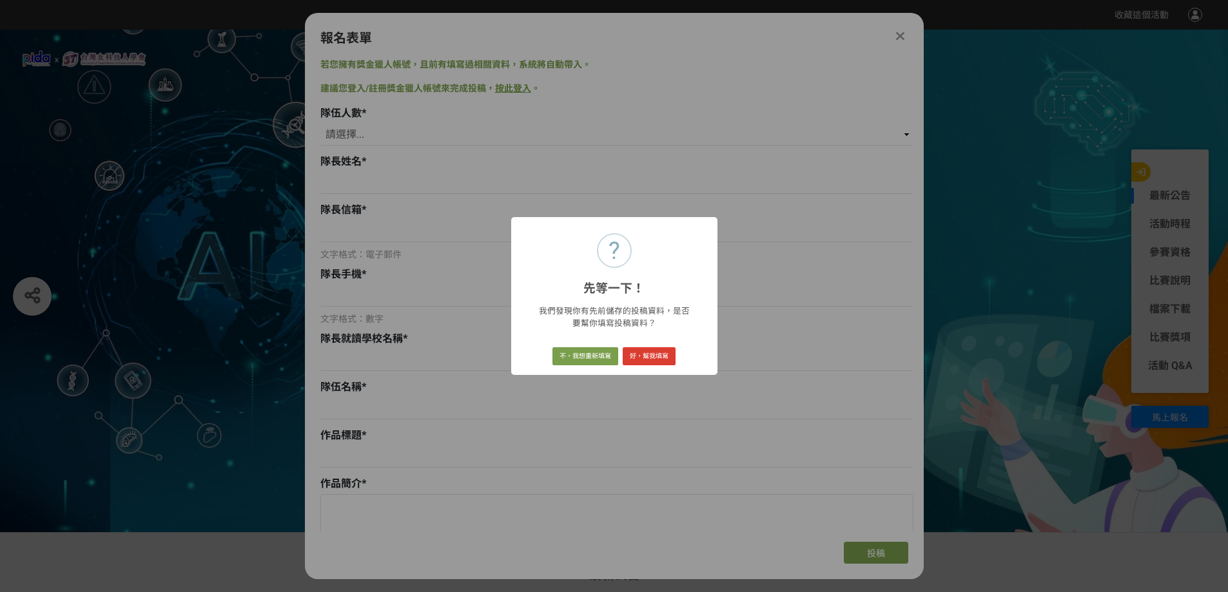
type input "0938178501"
type input "安樂高中"
type input "交出你的衣服品牌"
type input "ai智能分類垃圾桶"
type textarea "這個作品可以使城市變得更乾淨"
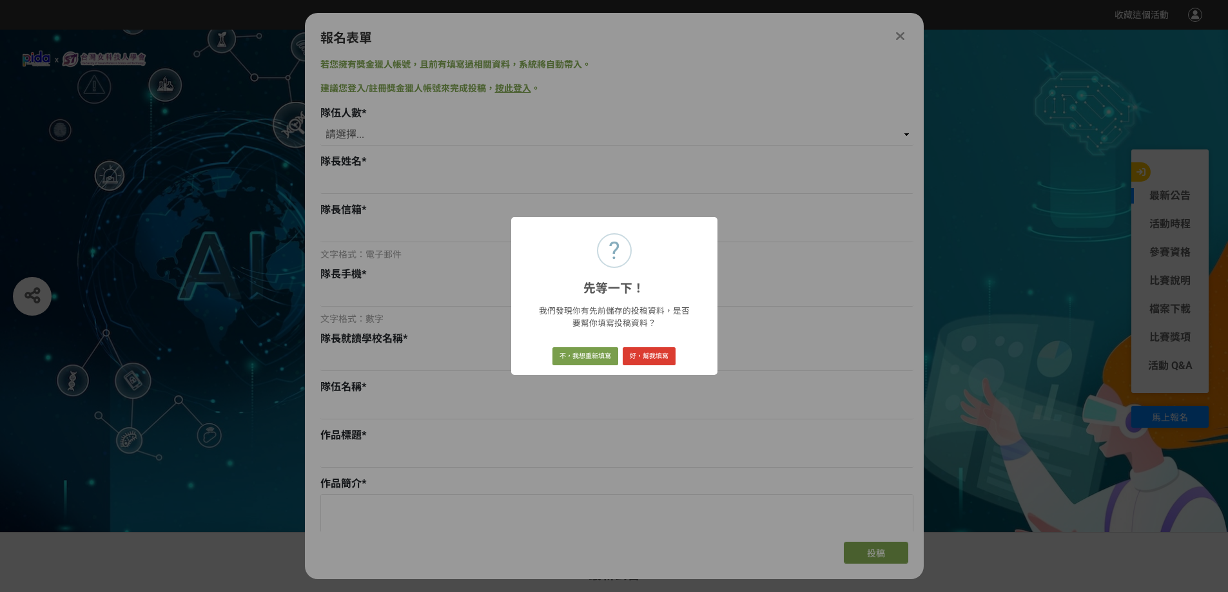
select select "校園講座 / 老師系上推薦"
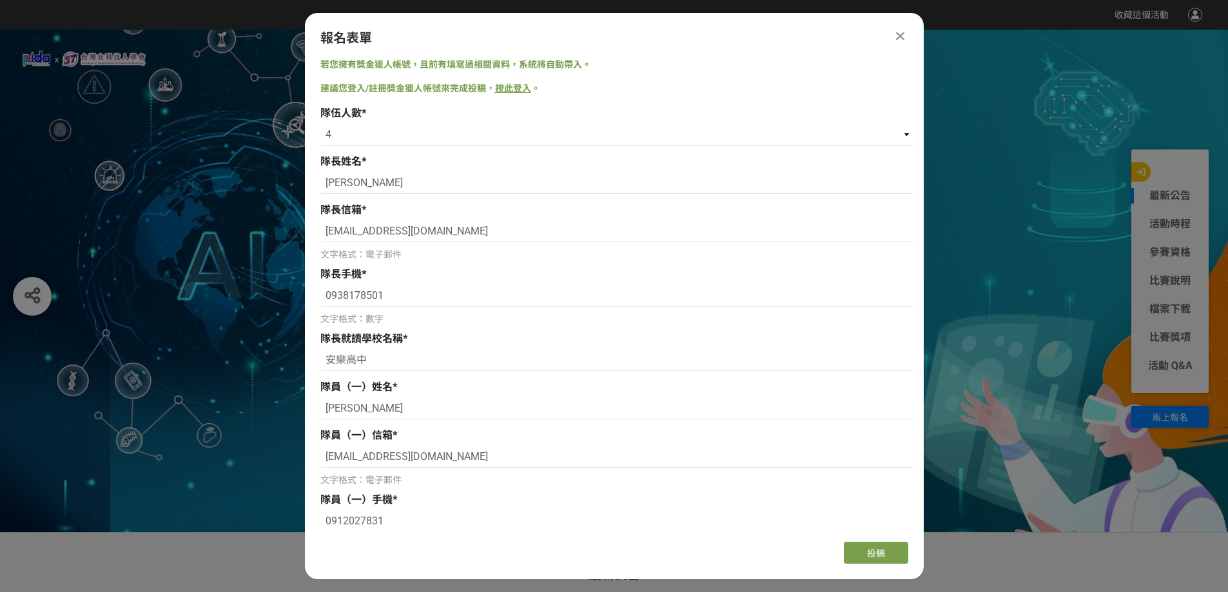
click at [889, 41] on div "報名表單" at bounding box center [614, 37] width 588 height 19
click at [896, 35] on icon at bounding box center [900, 36] width 8 height 13
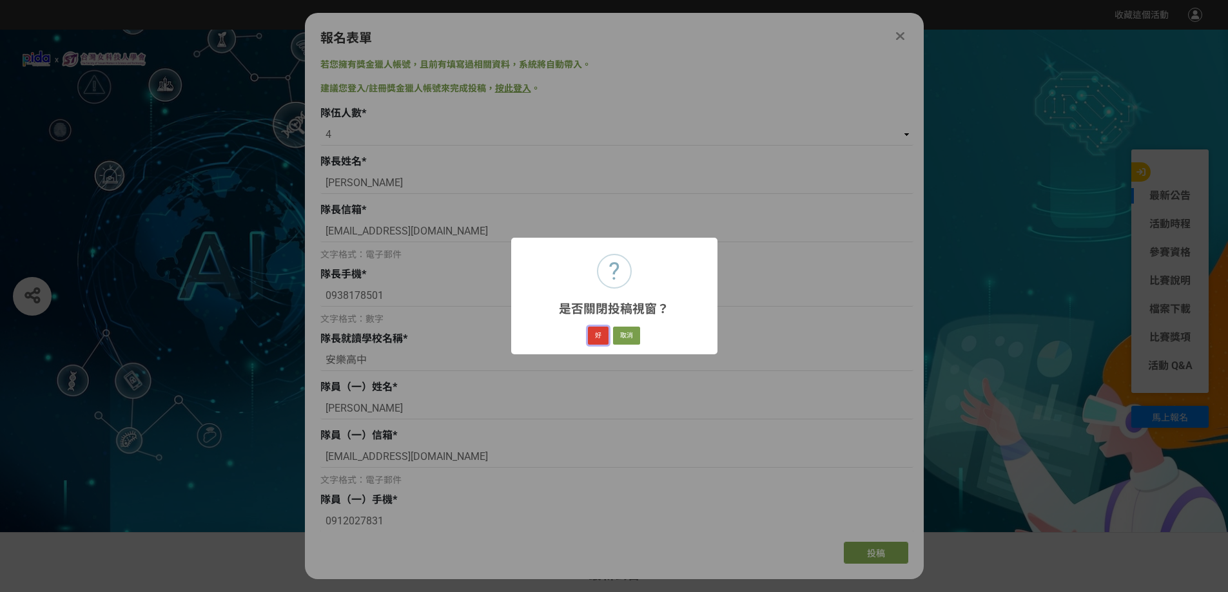
click at [603, 344] on button "好" at bounding box center [598, 336] width 21 height 18
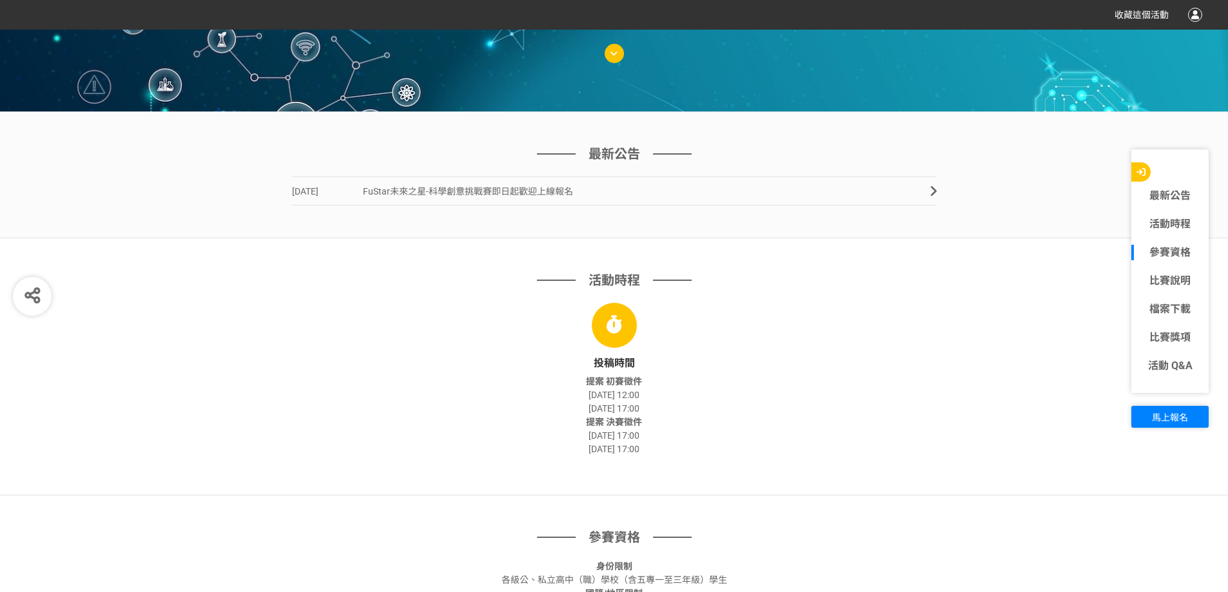
scroll to position [451, 0]
